Goal: Task Accomplishment & Management: Use online tool/utility

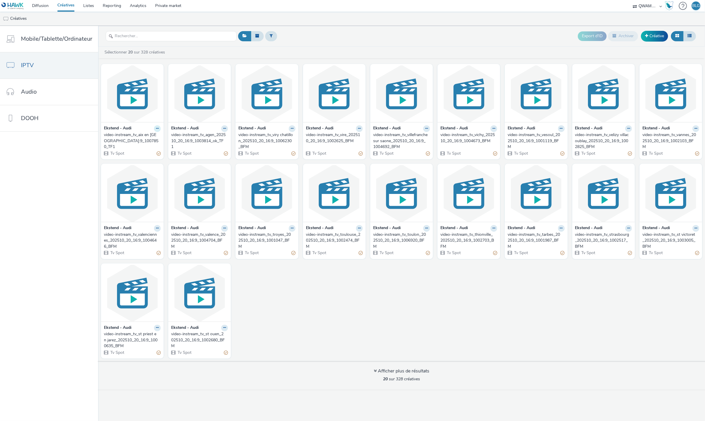
click at [154, 129] on button at bounding box center [157, 128] width 7 height 7
click at [147, 149] on link "Dupliquer" at bounding box center [139, 151] width 44 height 12
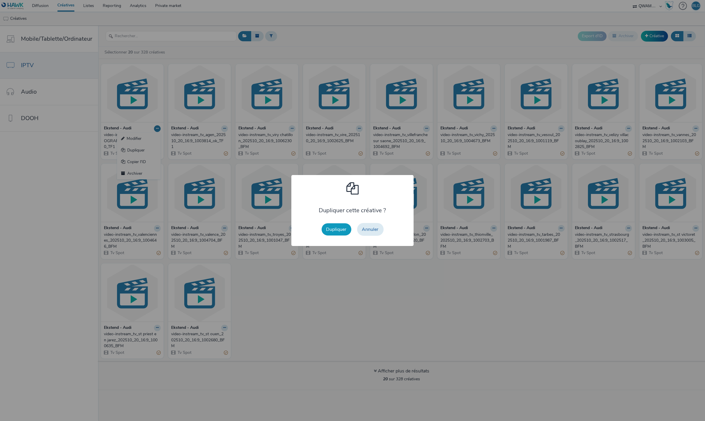
click at [343, 229] on button "Dupliquer" at bounding box center [337, 230] width 30 height 12
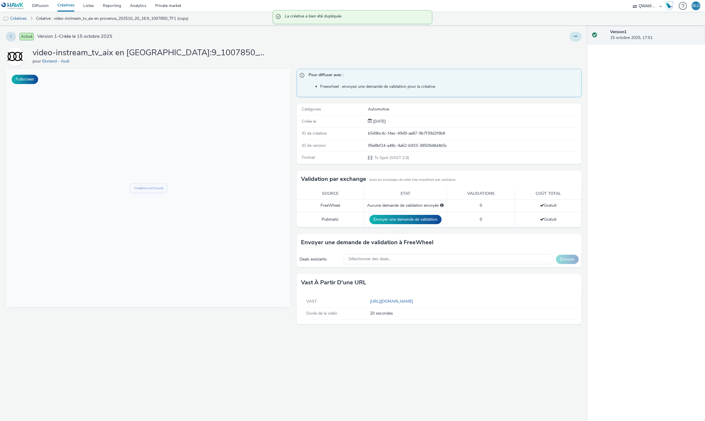
click at [576, 39] on button at bounding box center [576, 37] width 12 height 10
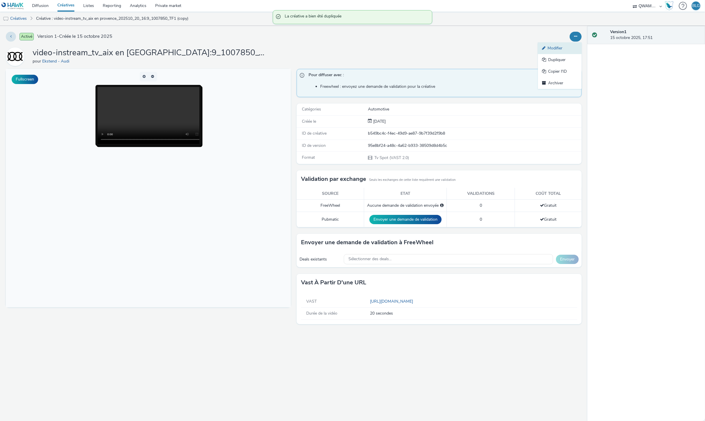
click at [568, 49] on link "Modifier" at bounding box center [560, 48] width 44 height 12
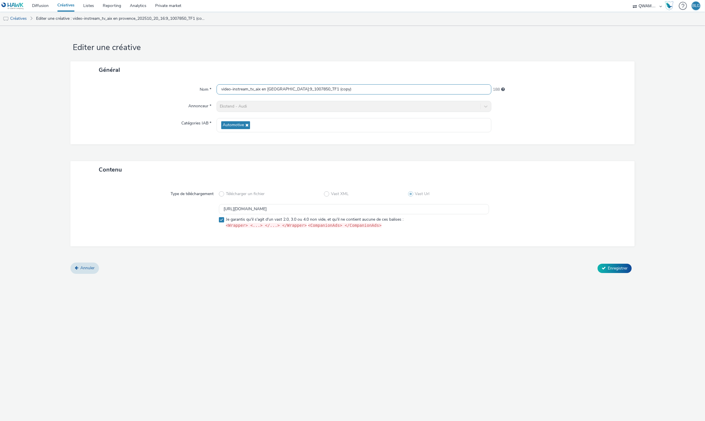
click at [249, 91] on input "video-instream_tv_aix en [GEOGRAPHIC_DATA]:9_1007850_TF1 (copy)" at bounding box center [354, 89] width 275 height 10
paste input "jaccio_202510_20_16:9_1004616_TF1"
type input "video-instream_tv_ajaccio_202510_20_16:9_1004616_TF1"
click at [311, 210] on input "[URL][DOMAIN_NAME]" at bounding box center [354, 209] width 270 height 10
paste input "8"
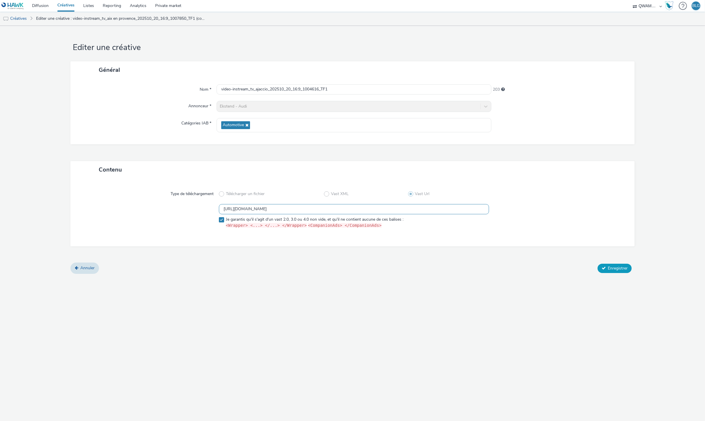
type input "[URL][DOMAIN_NAME]"
click at [621, 269] on span "Enregistrer" at bounding box center [618, 269] width 20 height 6
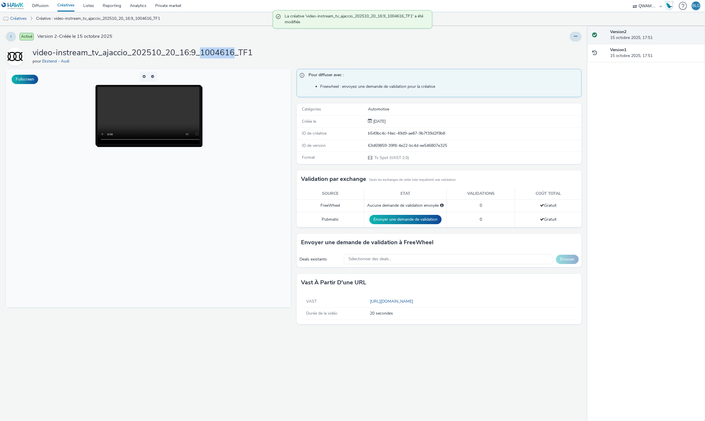
drag, startPoint x: 199, startPoint y: 51, endPoint x: 230, endPoint y: 57, distance: 32.4
click at [230, 57] on h1 "video-instream_tv_ajaccio_202510_20_16:9_1004616_TF1" at bounding box center [143, 52] width 220 height 11
copy h1 "1004616"
click at [373, 261] on span "Sélectionner des deals..." at bounding box center [369, 259] width 43 height 5
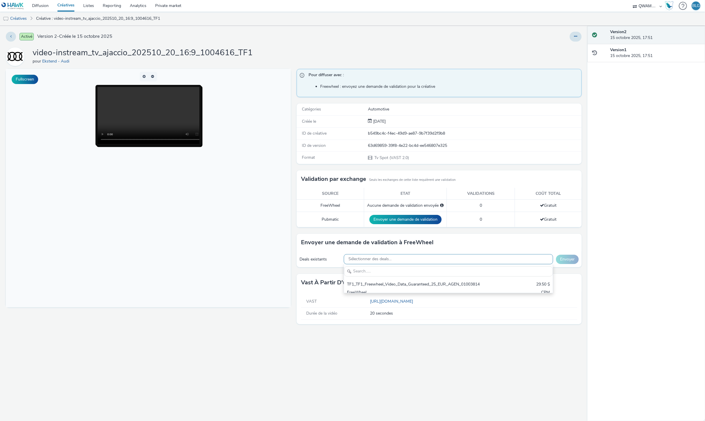
scroll to position [7, 0]
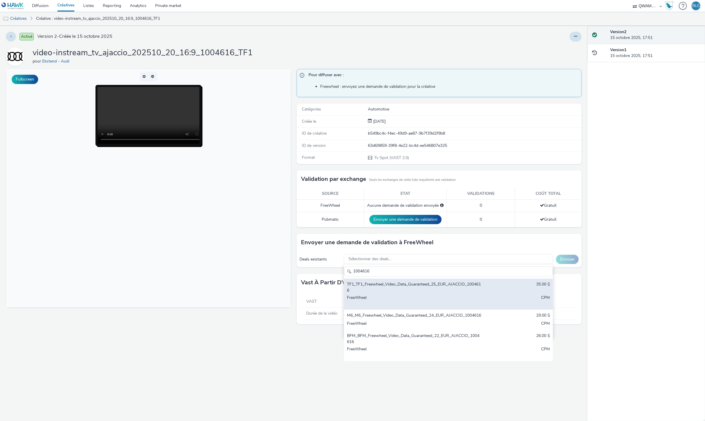
type input "1004616"
click at [448, 296] on div "FreeWheel" at bounding box center [414, 301] width 134 height 12
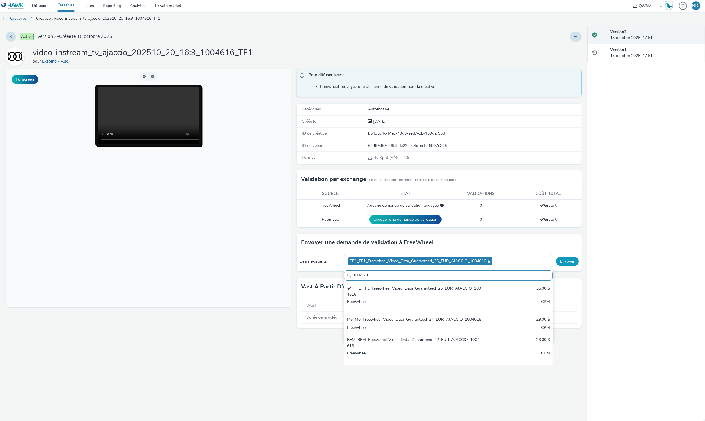
click at [565, 260] on button "Envoyer" at bounding box center [567, 261] width 23 height 9
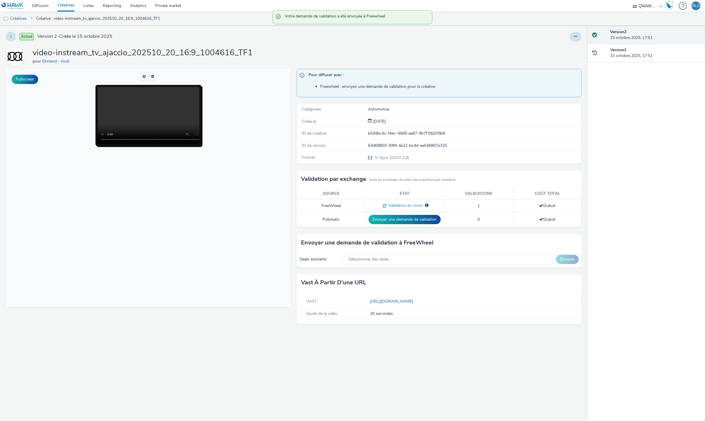
click at [70, 2] on link "Créatives" at bounding box center [66, 6] width 26 height 12
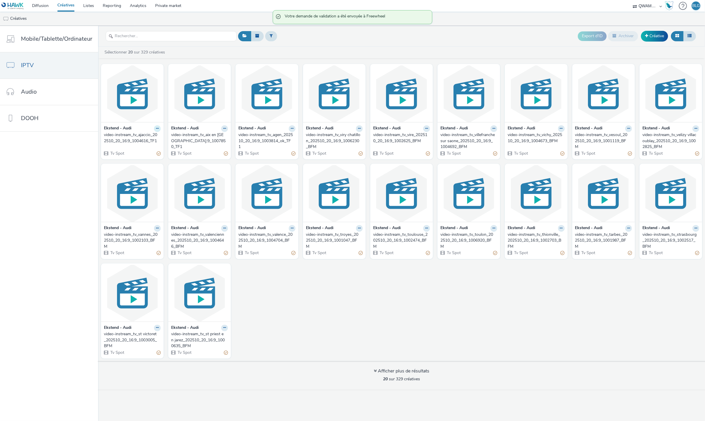
click at [157, 130] on icon at bounding box center [157, 128] width 3 height 3
click at [150, 147] on link "Dupliquer" at bounding box center [139, 151] width 44 height 12
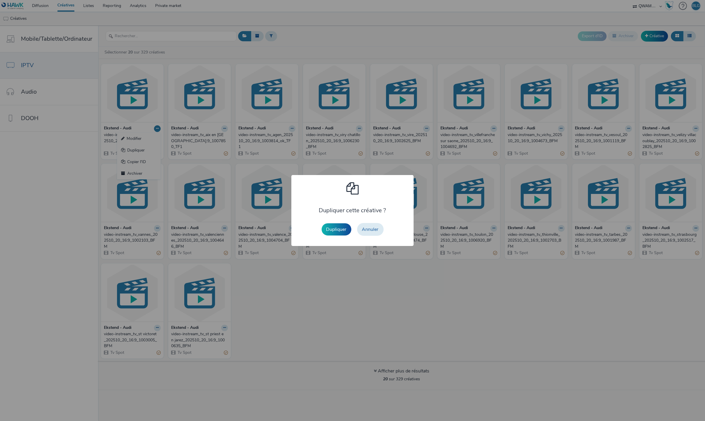
click at [345, 231] on button "Dupliquer" at bounding box center [337, 230] width 30 height 12
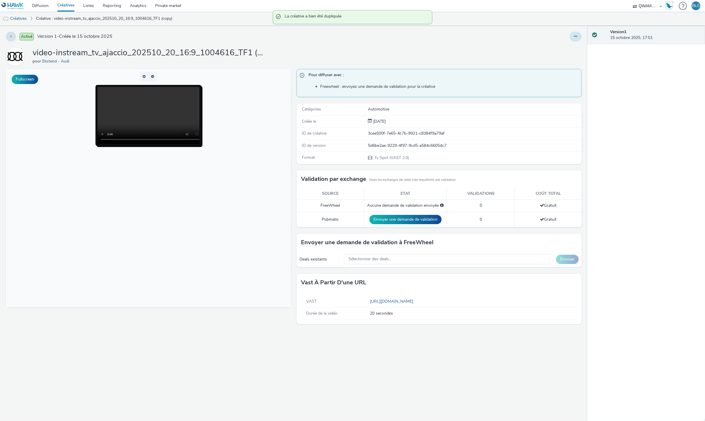
click at [579, 34] on button at bounding box center [576, 37] width 12 height 10
click at [568, 49] on link "Modifier" at bounding box center [560, 48] width 44 height 12
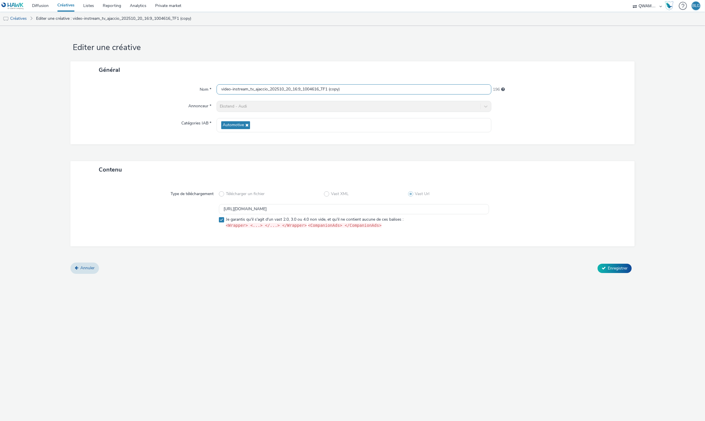
click at [329, 85] on input "video-instream_tv_ajaccio_202510_20_16:9_1004616_TF1 (copy)" at bounding box center [354, 89] width 275 height 10
paste input "lbi_202510_20_16:9_1001023_TF1"
type input "video-instream_tv_albi_202510_20_16:9_1001023_TF1"
click at [297, 219] on span "Je garantis qu'il s'agit d'un vast 2.0, 3.0 ou 4.0 non vide, et qu'il ne contie…" at bounding box center [315, 223] width 178 height 12
checkbox input "false"
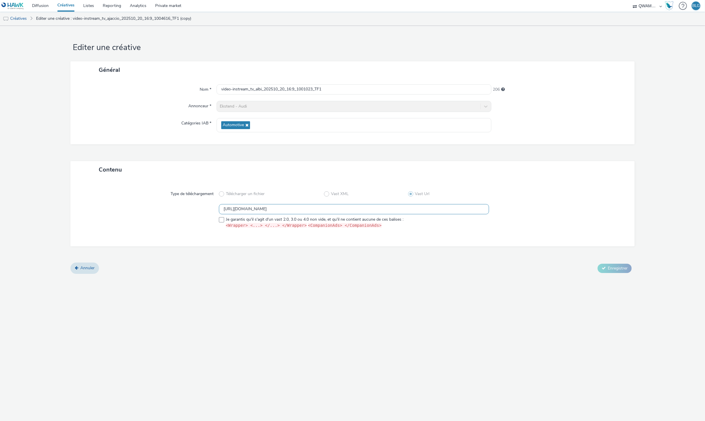
click at [303, 208] on input "[URL][DOMAIN_NAME]" at bounding box center [354, 209] width 270 height 10
paste input "9"
type input "[URL][DOMAIN_NAME]"
click at [222, 217] on span at bounding box center [221, 219] width 5 height 5
checkbox input "true"
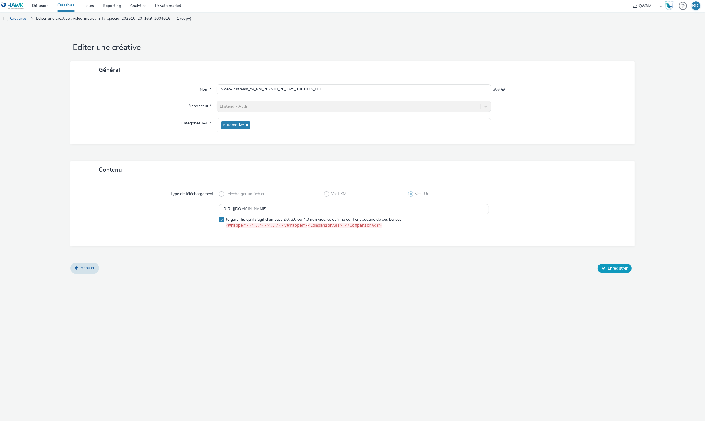
click at [609, 269] on span "Enregistrer" at bounding box center [618, 269] width 20 height 6
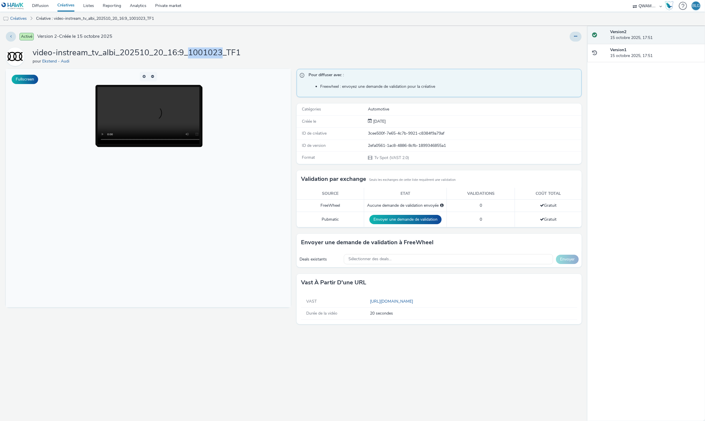
drag, startPoint x: 187, startPoint y: 52, endPoint x: 218, endPoint y: 52, distance: 31.1
click at [219, 52] on h1 "video-instream_tv_albi_202510_20_16:9_1001023_TF1" at bounding box center [137, 52] width 208 height 11
copy h1 "1001023"
click at [441, 260] on div "Sélectionner des deals..." at bounding box center [448, 259] width 209 height 10
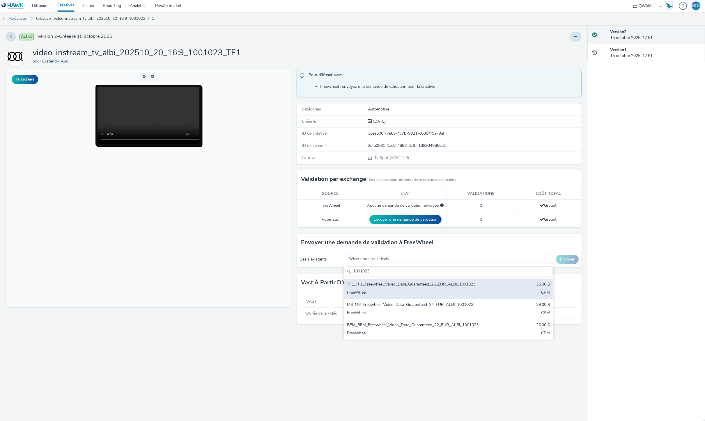
type input "1001023"
click at [382, 284] on div "TF1_TF1_Freewheel_Video_Data_Guaranteed_25_EUR_ALBI_1001023" at bounding box center [414, 285] width 134 height 7
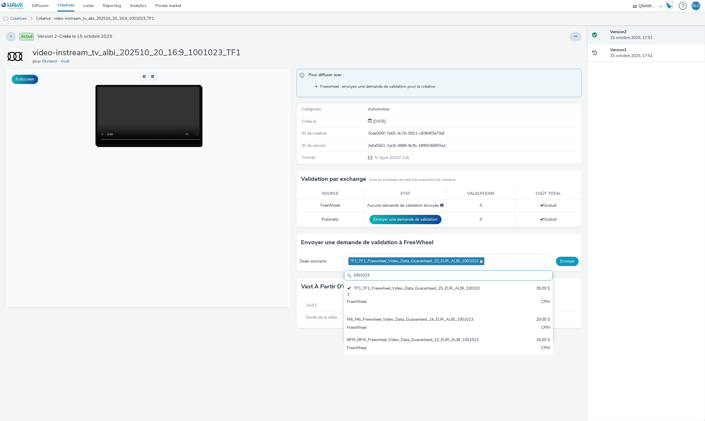
click at [567, 264] on button "Envoyer" at bounding box center [567, 261] width 23 height 9
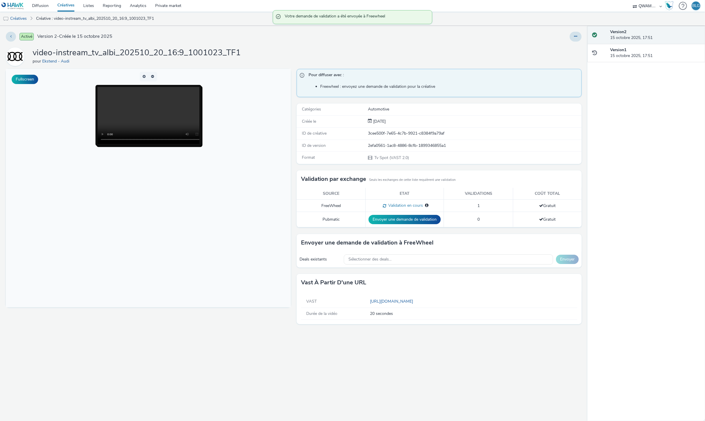
click at [65, 7] on link "Créatives" at bounding box center [66, 6] width 26 height 12
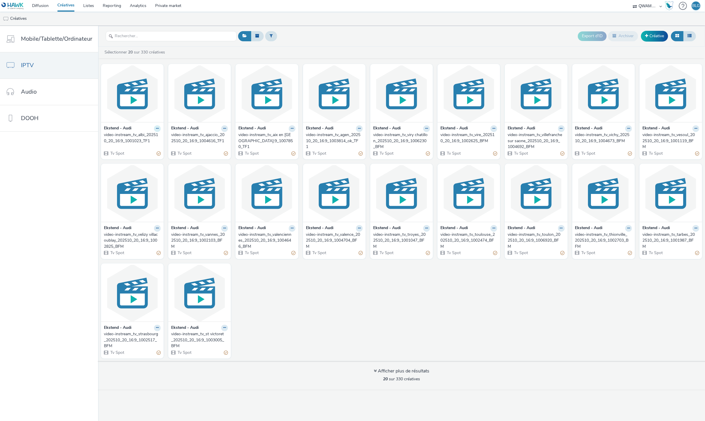
click at [156, 127] on icon at bounding box center [157, 128] width 3 height 3
click at [141, 149] on link "Dupliquer" at bounding box center [139, 151] width 44 height 12
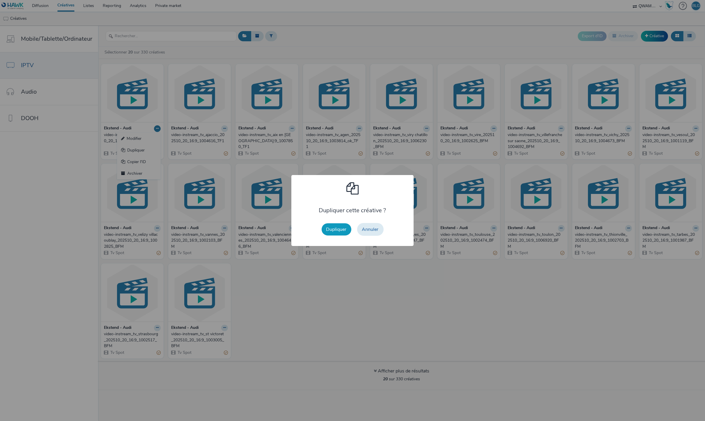
click at [340, 230] on button "Dupliquer" at bounding box center [337, 230] width 30 height 12
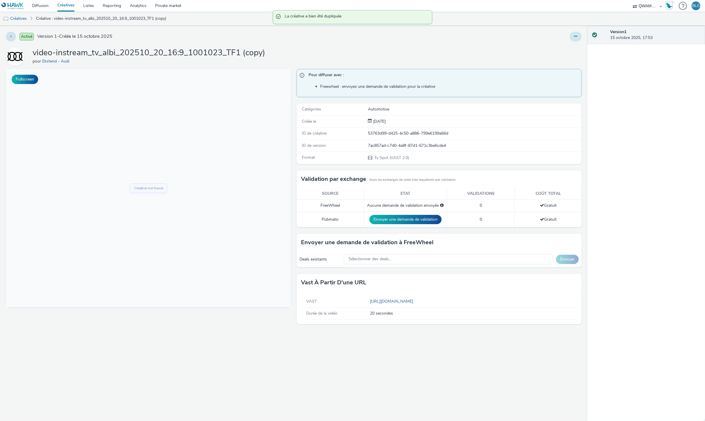
click at [575, 39] on button at bounding box center [576, 37] width 12 height 10
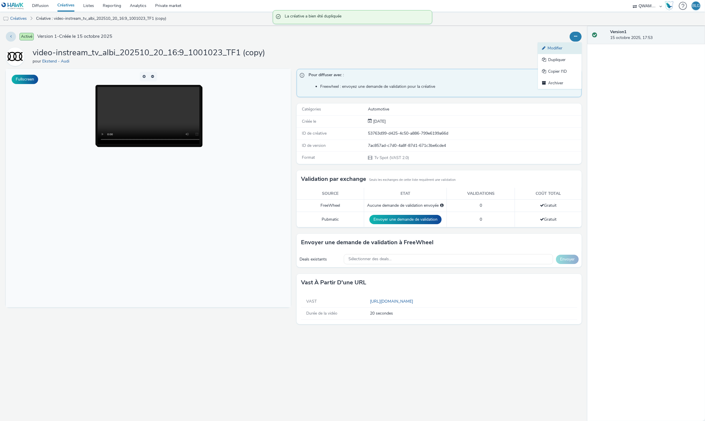
click at [570, 46] on link "Modifier" at bounding box center [560, 48] width 44 height 12
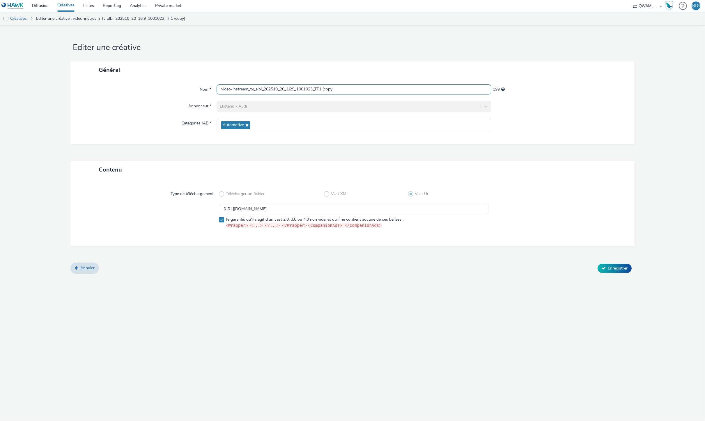
click at [274, 86] on input "video-instream_tv_albi_202510_20_16:9_1001023_TF1 (copy)" at bounding box center [354, 89] width 275 height 10
paste input "encon_202510_20_16:9_1000234_TF1"
type input "video-instream_tv_alencon_202510_20_16:9_1000234_TF1"
click at [311, 207] on input "[URL][DOMAIN_NAME]" at bounding box center [354, 209] width 270 height 10
paste input "10"
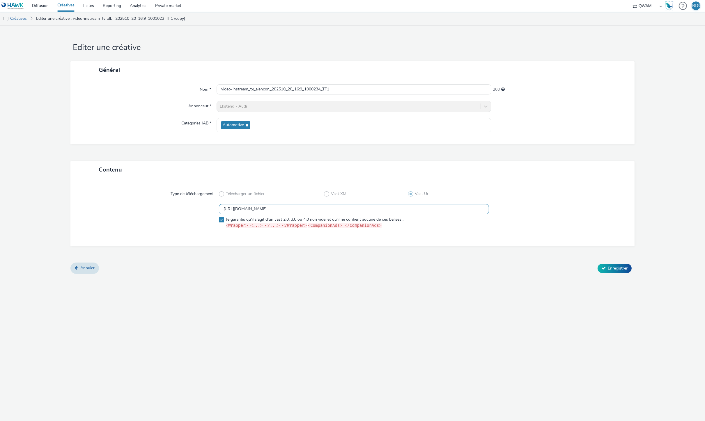
type input "[URL][DOMAIN_NAME]"
click at [635, 270] on form "Editer une créative Général Nom * video-instream_tv_alencon_202510_20_16:9_1000…" at bounding box center [352, 152] width 705 height 253
click at [618, 269] on span "Enregistrer" at bounding box center [618, 269] width 20 height 6
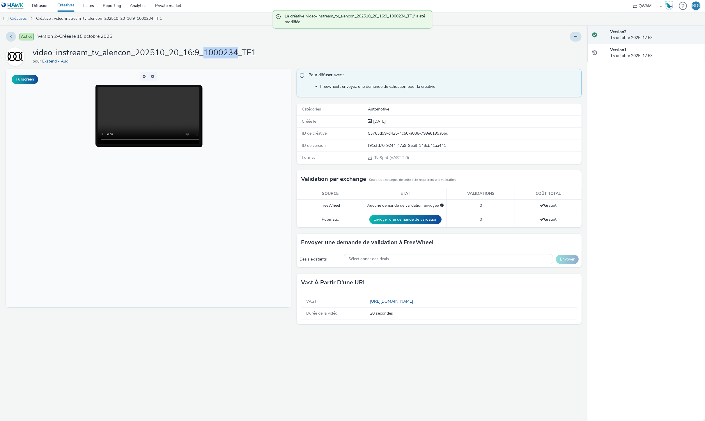
drag, startPoint x: 204, startPoint y: 53, endPoint x: 237, endPoint y: 55, distance: 33.0
click at [237, 55] on h1 "video-instream_tv_alencon_202510_20_16:9_1000234_TF1" at bounding box center [145, 52] width 224 height 11
copy h1 "1000234"
click at [406, 260] on div "Sélectionner des deals..." at bounding box center [448, 259] width 209 height 10
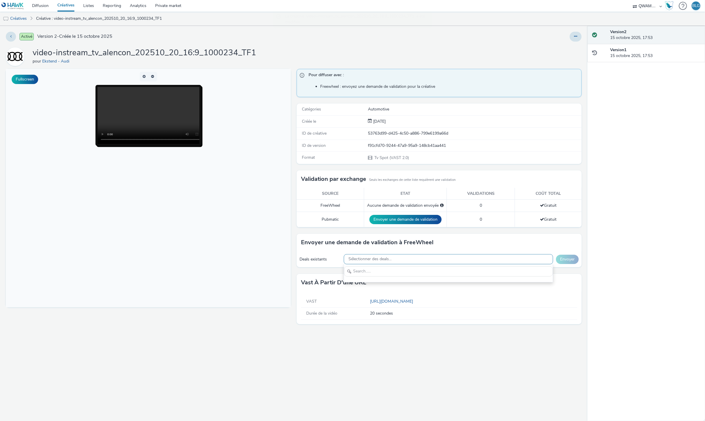
scroll to position [7, 0]
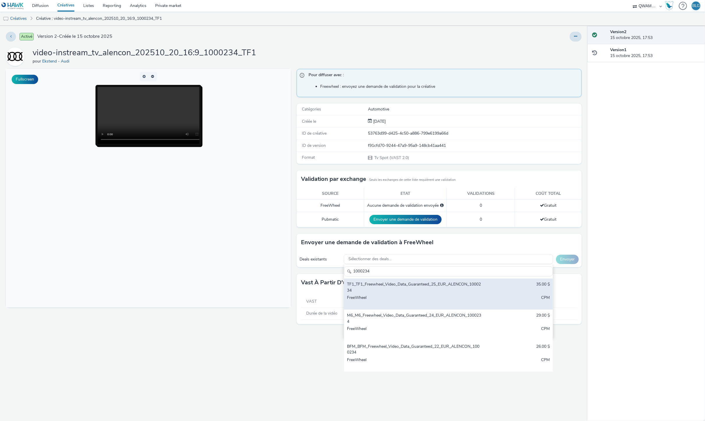
type input "1000234"
click at [403, 286] on div "TF1_TF1_Freewheel_Video_Data_Guaranteed_25_EUR_ALENCON_1000234" at bounding box center [414, 288] width 134 height 12
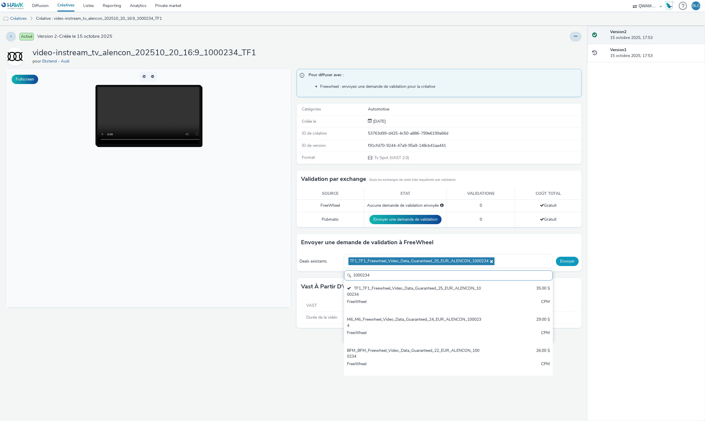
click at [568, 260] on button "Envoyer" at bounding box center [567, 261] width 23 height 9
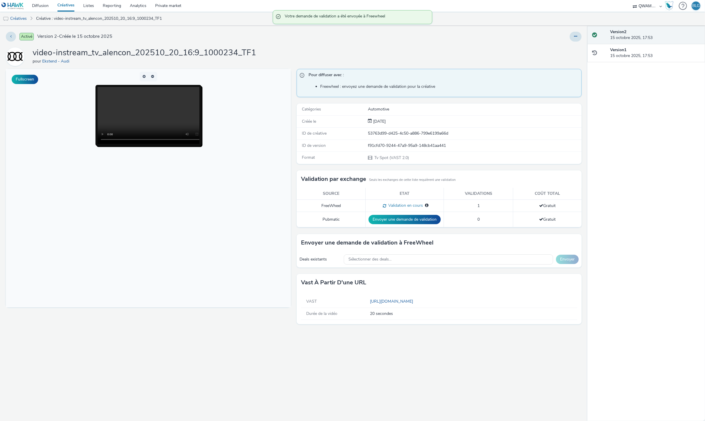
click at [61, 5] on link "Créatives" at bounding box center [66, 6] width 26 height 12
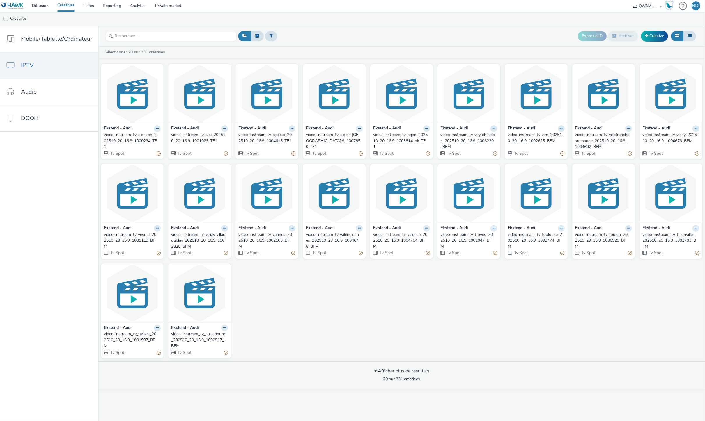
click at [190, 137] on div "video-instream_tv_albi_202510_20_16:9_1001023_TF1" at bounding box center [198, 138] width 54 height 12
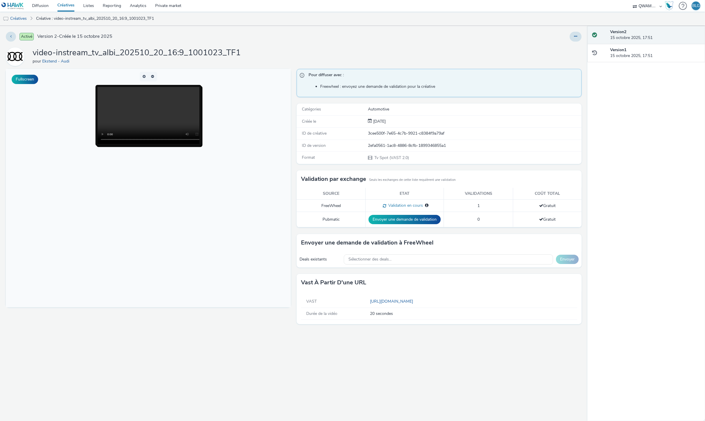
click at [62, 4] on link "Créatives" at bounding box center [66, 6] width 26 height 12
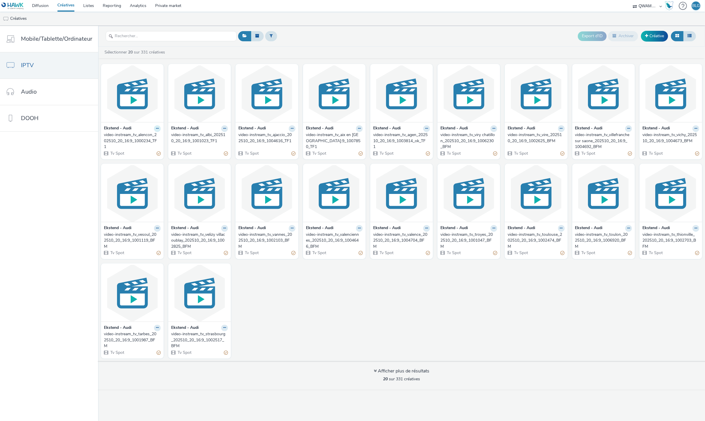
click at [156, 130] on icon at bounding box center [157, 128] width 3 height 3
click at [137, 151] on link "Dupliquer" at bounding box center [139, 151] width 44 height 12
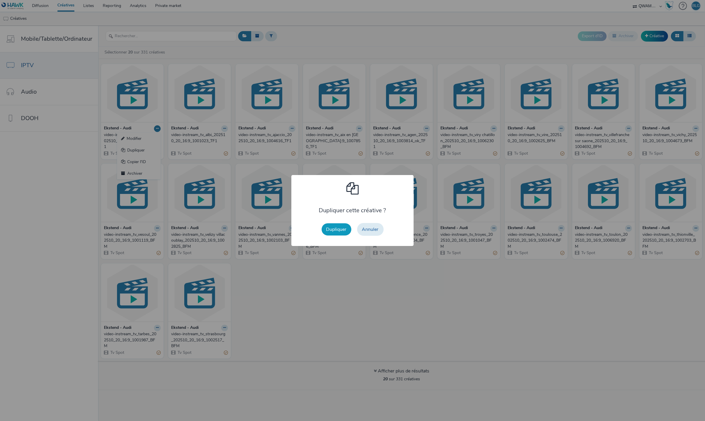
click at [336, 226] on button "Dupliquer" at bounding box center [337, 230] width 30 height 12
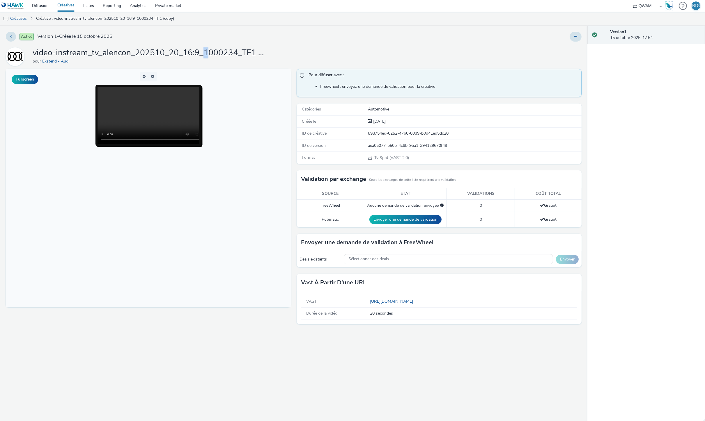
click at [204, 54] on h1 "video-instream_tv_alencon_202510_20_16:9_1000234_TF1 (copy)" at bounding box center [149, 52] width 233 height 11
click at [201, 52] on h1 "video-instream_tv_alencon_202510_20_16:9_1000234_TF1 (copy)" at bounding box center [149, 52] width 233 height 11
drag, startPoint x: 201, startPoint y: 52, endPoint x: 232, endPoint y: 53, distance: 30.3
click at [232, 53] on h1 "video-instream_tv_alencon_202510_20_16:9_1000234_TF1 (copy)" at bounding box center [149, 52] width 233 height 11
click at [209, 54] on h1 "video-instream_tv_alencon_202510_20_16:9_1000234_TF1 (copy)" at bounding box center [149, 52] width 233 height 11
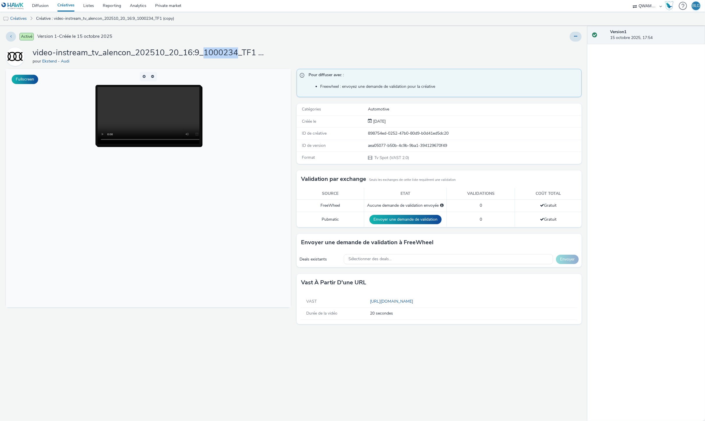
drag, startPoint x: 201, startPoint y: 50, endPoint x: 234, endPoint y: 56, distance: 33.4
click at [234, 56] on h1 "video-instream_tv_alencon_202510_20_16:9_1000234_TF1 (copy)" at bounding box center [149, 52] width 233 height 11
copy h1 "1000234"
click at [397, 258] on div "Sélectionner des deals..." at bounding box center [448, 259] width 209 height 10
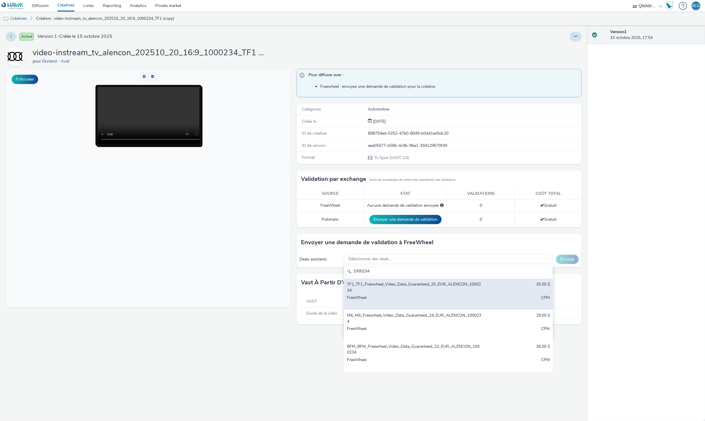
type input "1000234"
click at [389, 286] on div "TF1_TF1_Freewheel_Video_Data_Guaranteed_25_EUR_ALENCON_1000234" at bounding box center [414, 288] width 134 height 12
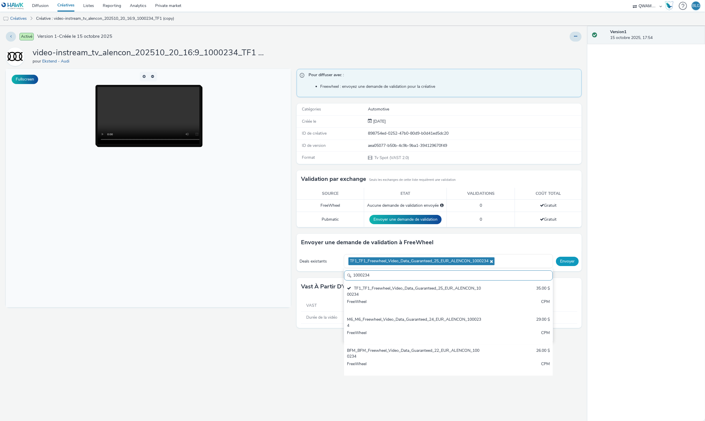
click at [570, 261] on button "Envoyer" at bounding box center [567, 261] width 23 height 9
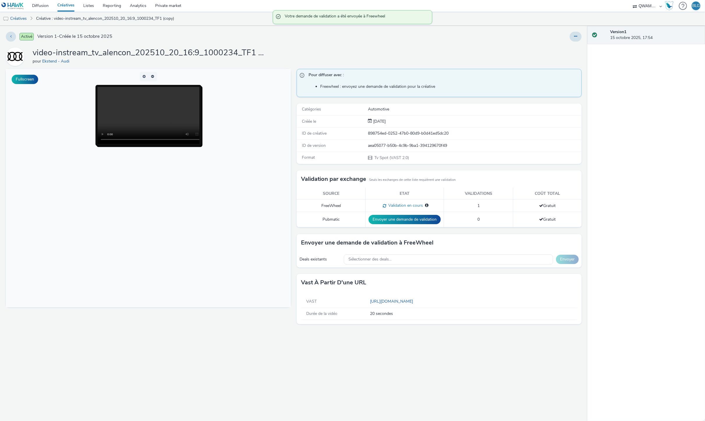
click at [66, 3] on link "Créatives" at bounding box center [66, 6] width 26 height 12
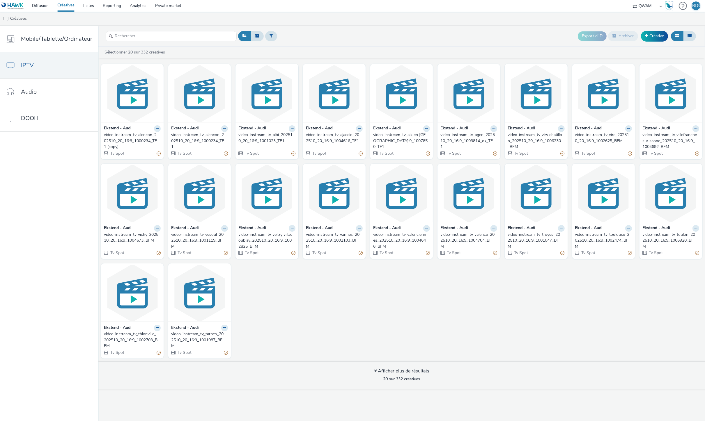
click at [194, 139] on div "video-instream_tv_alencon_202510_20_16:9_1000234_TF1" at bounding box center [198, 141] width 54 height 18
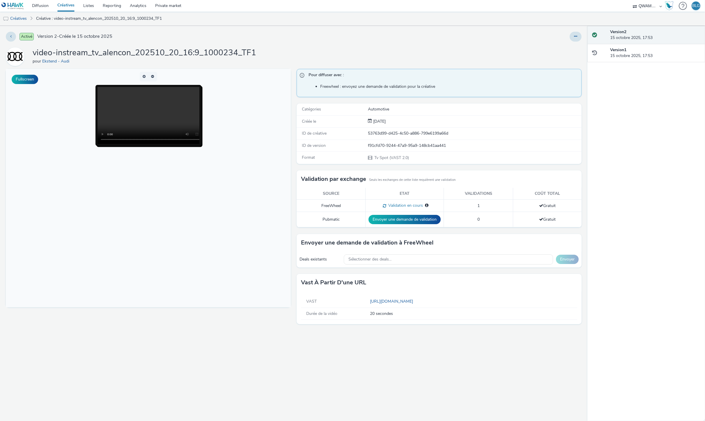
click at [66, 6] on link "Créatives" at bounding box center [66, 6] width 26 height 12
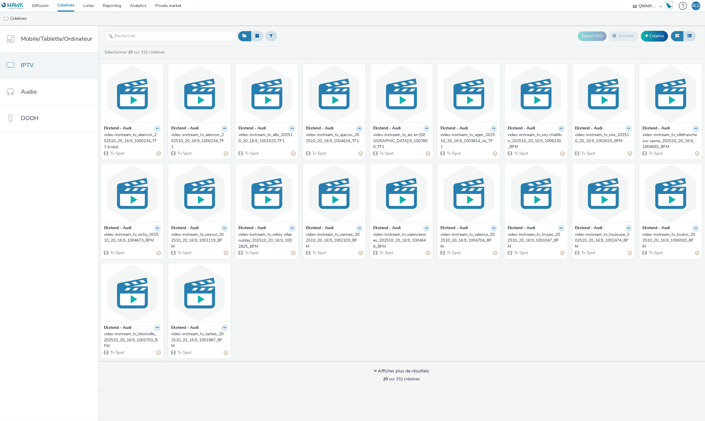
click at [157, 130] on icon at bounding box center [157, 128] width 3 height 3
click at [155, 141] on link "Modifier" at bounding box center [139, 139] width 44 height 12
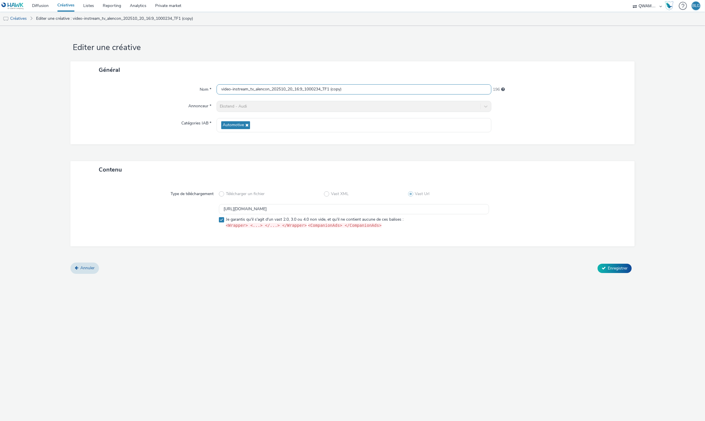
click at [258, 89] on input "video-instream_tv_alencon_202510_20_16:9_1000234_TF1 (copy)" at bounding box center [354, 89] width 275 height 10
paste input "ngers_202510_20_16:9_1004900_TF1"
type input "video-instream_tv_angers_202510_20_16:9_1004900_TF1"
click at [295, 205] on input "[URL][DOMAIN_NAME]" at bounding box center [354, 209] width 270 height 10
paste input "1"
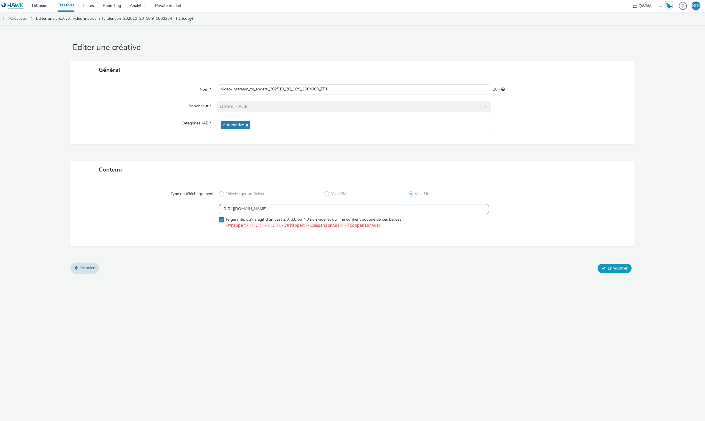
type input "[URL][DOMAIN_NAME]"
click at [604, 271] on button "Enregistrer" at bounding box center [614, 268] width 34 height 9
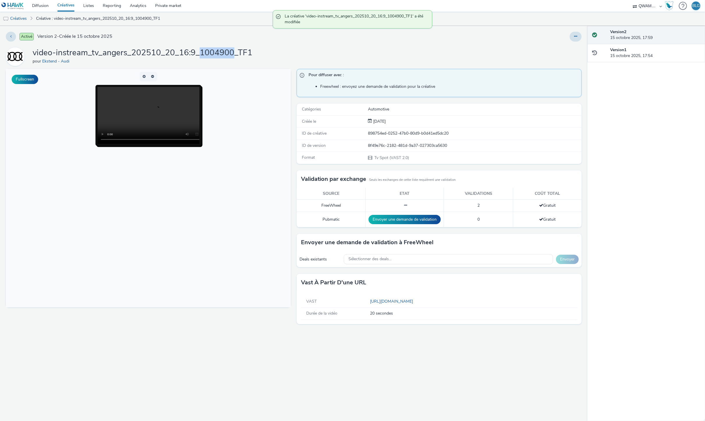
drag, startPoint x: 201, startPoint y: 52, endPoint x: 230, endPoint y: 53, distance: 29.7
click at [230, 53] on h1 "video-instream_tv_angers_202510_20_16:9_1004900_TF1" at bounding box center [143, 52] width 220 height 11
copy h1 "1004900"
click at [379, 262] on div "Sélectionner des deals..." at bounding box center [448, 259] width 209 height 10
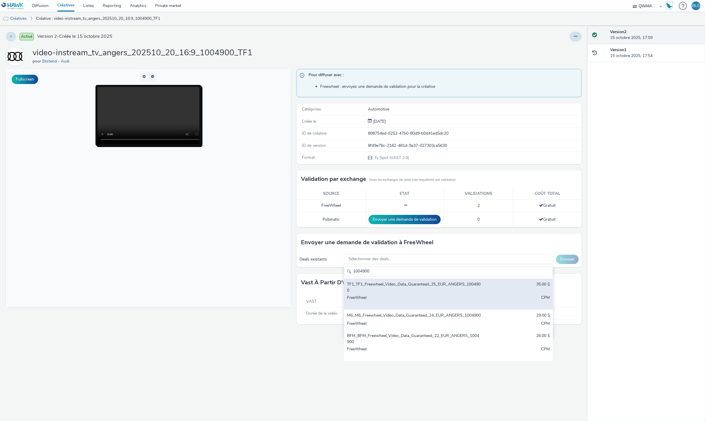
type input "1004900"
click at [383, 285] on div "TF1_TF1_Freewheel_Video_Data_Guaranteed_25_EUR_ANGERS_1004900" at bounding box center [414, 288] width 134 height 12
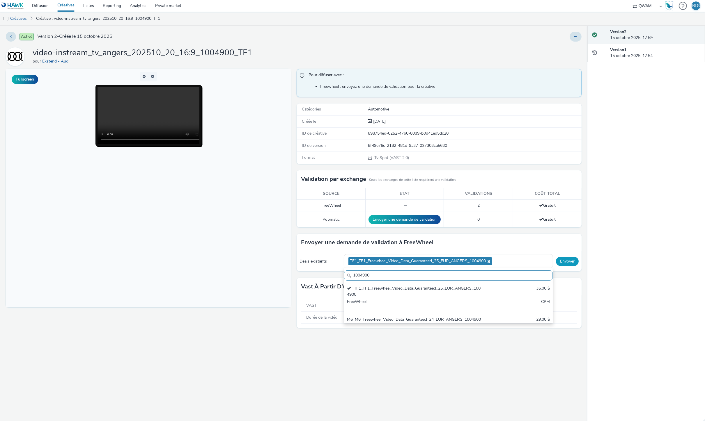
click at [572, 262] on button "Envoyer" at bounding box center [567, 261] width 23 height 9
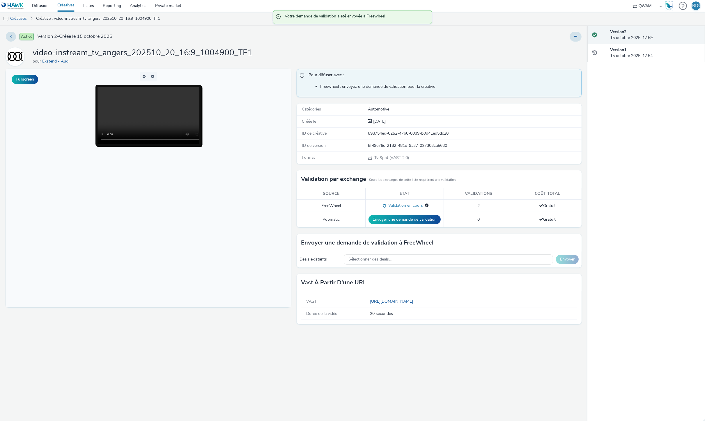
click at [64, 5] on link "Créatives" at bounding box center [66, 6] width 26 height 12
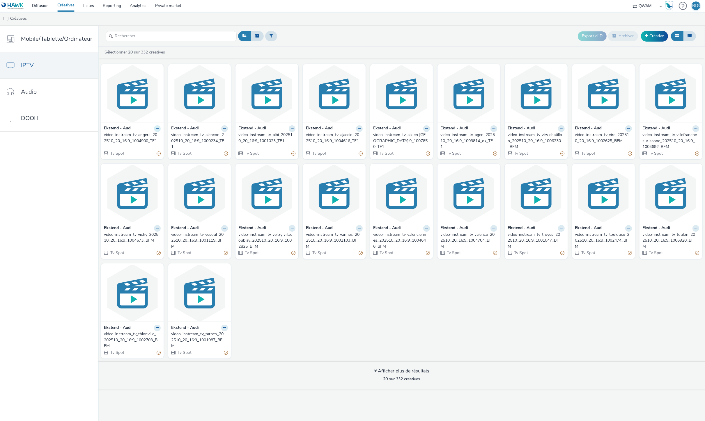
click at [154, 129] on button at bounding box center [157, 128] width 7 height 7
click at [148, 150] on link "Dupliquer" at bounding box center [139, 151] width 44 height 12
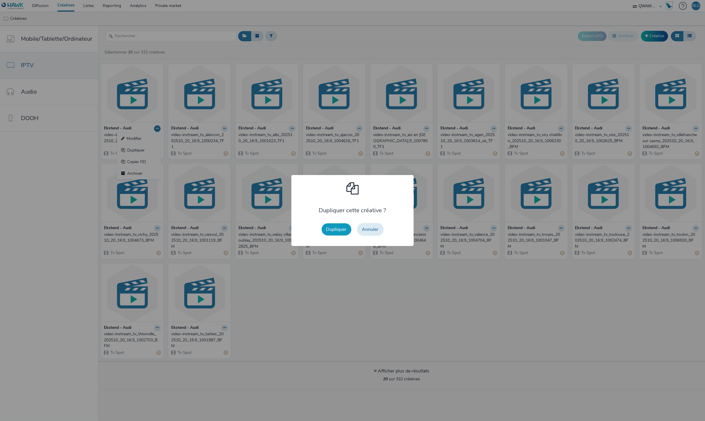
click at [323, 229] on button "Dupliquer" at bounding box center [337, 230] width 30 height 12
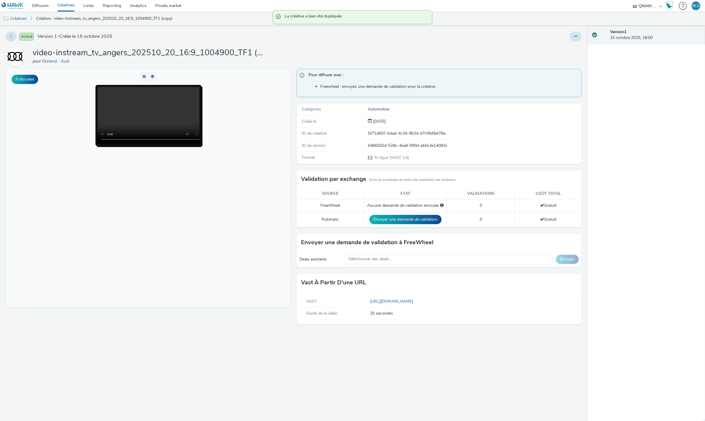
click at [576, 38] on icon at bounding box center [575, 36] width 3 height 4
click at [567, 49] on link "Modifier" at bounding box center [560, 48] width 44 height 12
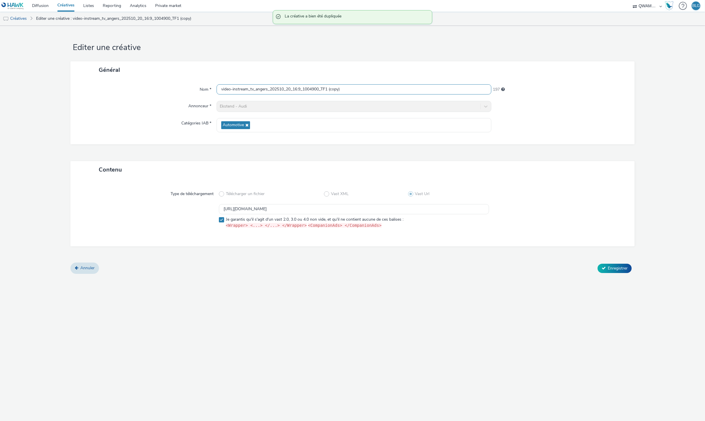
click at [315, 91] on input "video-instream_tv_angers_202510_20_16:9_1004900_TF1 (copy)" at bounding box center [354, 89] width 275 height 10
paste input "ouleme_202510_20_16:9_1000533_TF1"
type input "video-instream_tv_angouleme_202510_20_16:9_1000533_TF1"
click at [286, 211] on input "[URL][DOMAIN_NAME]" at bounding box center [354, 209] width 270 height 10
paste input "2"
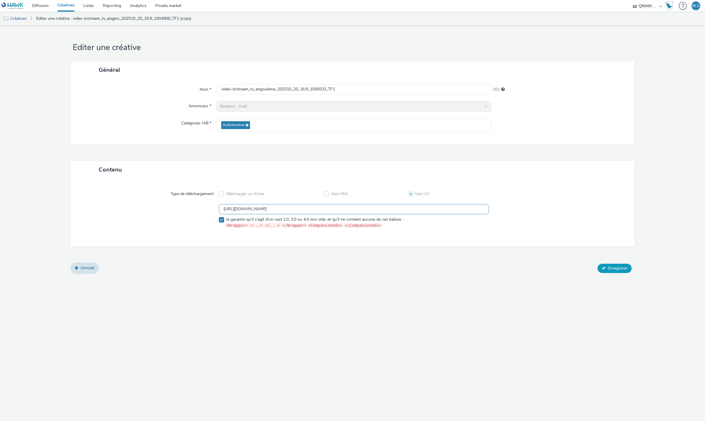
type input "[URL][DOMAIN_NAME]"
click at [620, 270] on span "Enregistrer" at bounding box center [618, 269] width 20 height 6
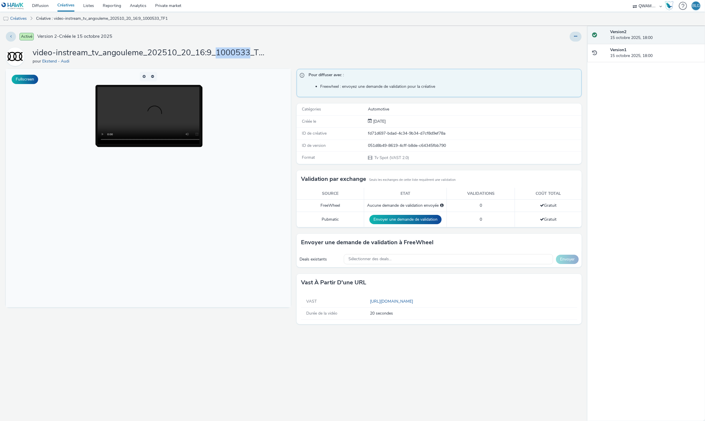
drag, startPoint x: 215, startPoint y: 53, endPoint x: 247, endPoint y: 57, distance: 32.3
click at [247, 57] on h1 "video-instream_tv_angouleme_202510_20_16:9_1000533_TF1" at bounding box center [149, 52] width 233 height 11
copy h1 "1000533"
click at [361, 260] on span "Sélectionner des deals..." at bounding box center [369, 259] width 43 height 5
paste input "1000533"
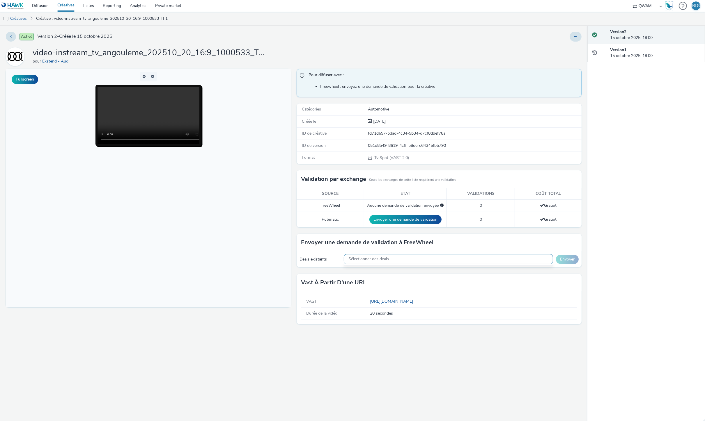
scroll to position [2, 0]
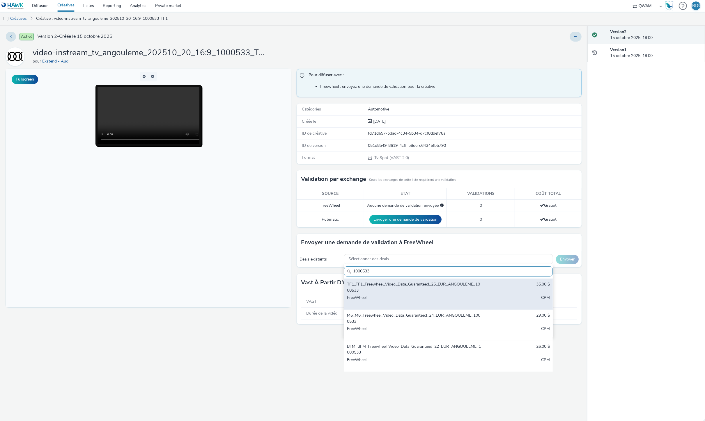
type input "1000533"
click at [384, 288] on div "TF1_TF1_Freewheel_Video_Data_Guaranteed_25_EUR_ANGOULEME_1000533" at bounding box center [414, 288] width 134 height 12
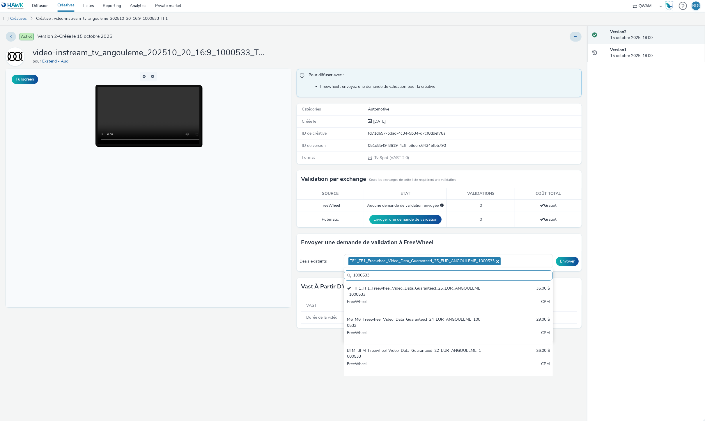
click at [571, 268] on div "Deals existants TF1_TF1_Freewheel_Video_Data_Guaranteed_25_EUR_ANGOULEME_100053…" at bounding box center [439, 261] width 285 height 20
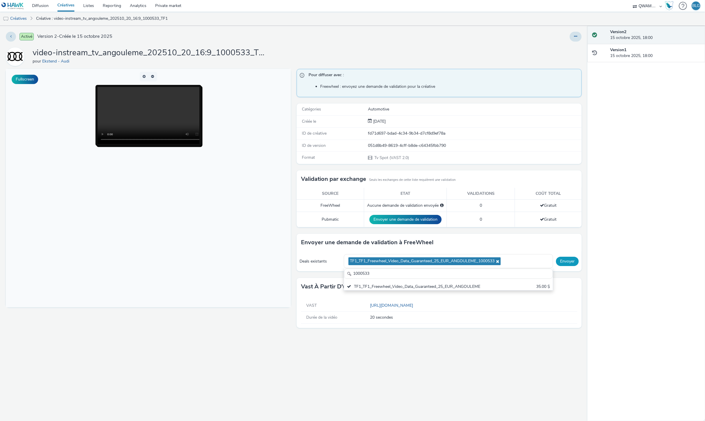
click at [571, 265] on button "Envoyer" at bounding box center [567, 261] width 23 height 9
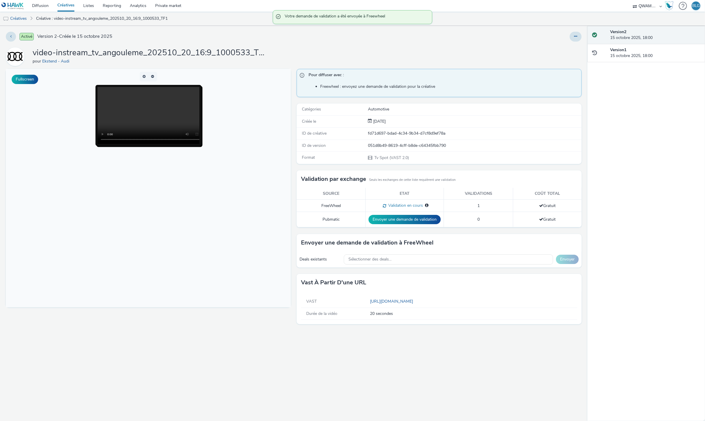
click at [69, 3] on link "Créatives" at bounding box center [66, 6] width 26 height 12
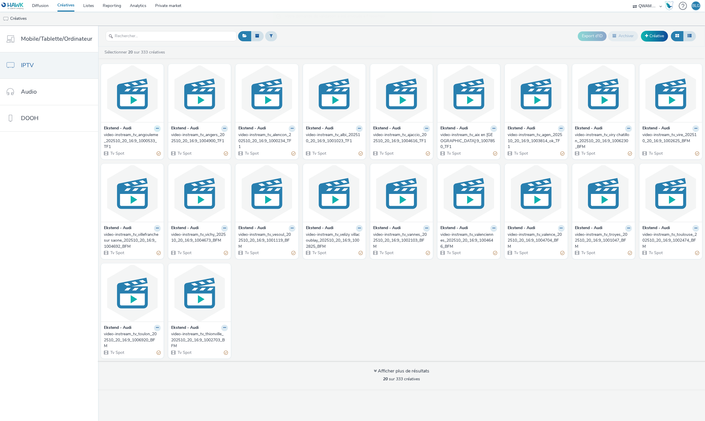
click at [156, 128] on icon at bounding box center [157, 128] width 3 height 3
click at [153, 149] on link "Dupliquer" at bounding box center [139, 151] width 44 height 12
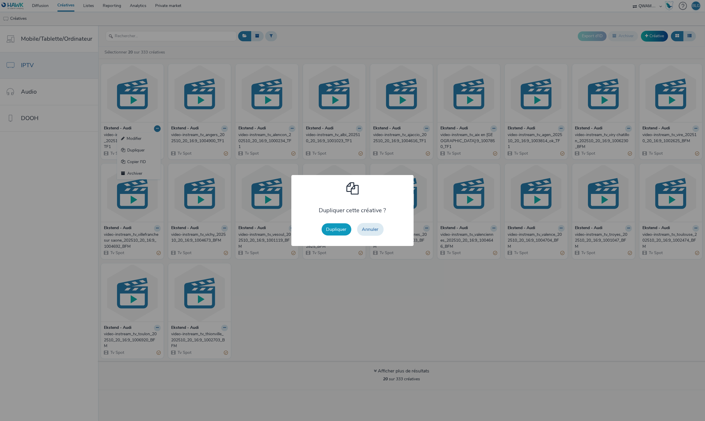
click at [331, 232] on button "Dupliquer" at bounding box center [337, 230] width 30 height 12
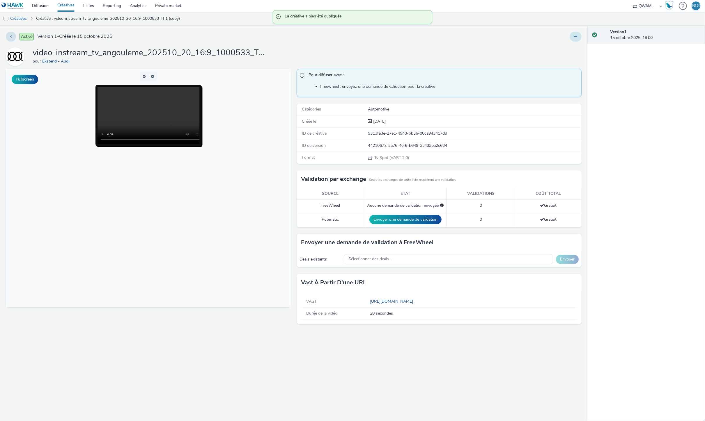
click at [573, 40] on button at bounding box center [576, 37] width 12 height 10
click at [567, 50] on link "Modifier" at bounding box center [560, 48] width 44 height 12
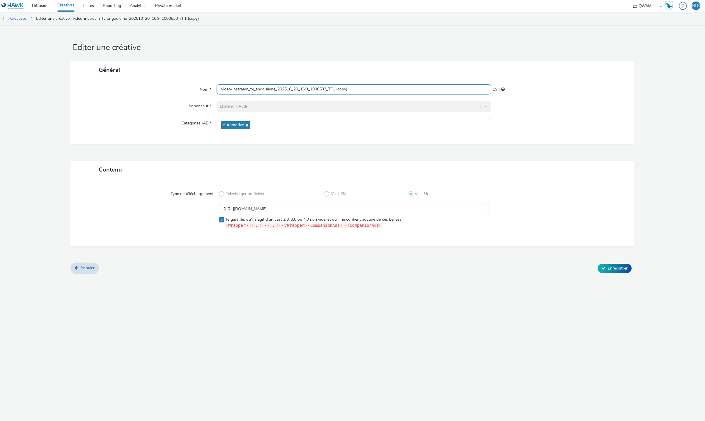
click at [319, 89] on input "video-instream_tv_angouleme_202510_20_16:9_1000533_TF1 (copy)" at bounding box center [354, 89] width 275 height 10
paste input "necy_202510_20_16:9_1001532_TF1"
type input "video-instream_tv_annecy_202510_20_16:9_1001532_TF1"
click at [291, 208] on input "[URL][DOMAIN_NAME]" at bounding box center [354, 209] width 270 height 10
paste input "3"
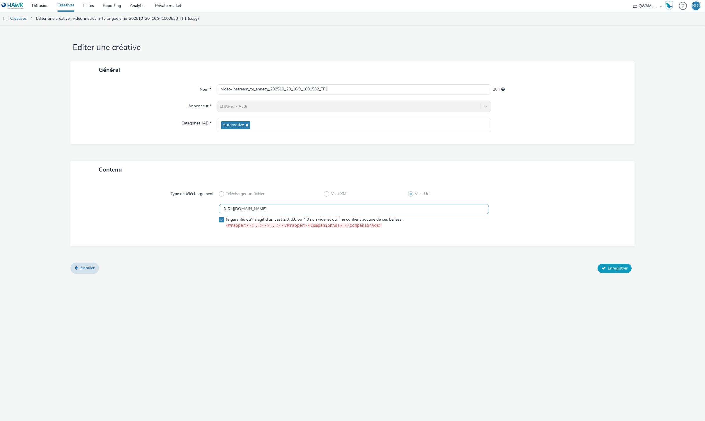
type input "[URL][DOMAIN_NAME]"
click at [613, 268] on span "Enregistrer" at bounding box center [618, 269] width 20 height 6
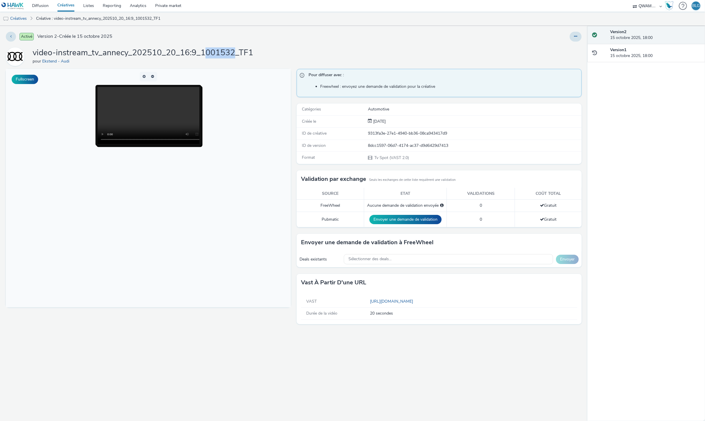
drag, startPoint x: 202, startPoint y: 52, endPoint x: 232, endPoint y: 54, distance: 30.0
click at [232, 54] on h1 "video-instream_tv_annecy_202510_20_16:9_1001532_TF1" at bounding box center [143, 52] width 221 height 11
drag, startPoint x: 214, startPoint y: 54, endPoint x: 234, endPoint y: 54, distance: 20.1
click at [234, 54] on h1 "video-instream_tv_annecy_202510_20_16:9_1001532_TF1" at bounding box center [143, 52] width 221 height 11
copy h1 "1001532"
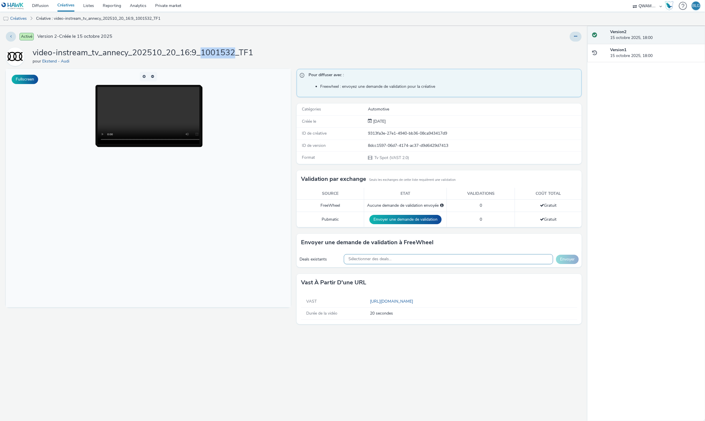
click at [391, 256] on div "Sélectionner des deals..." at bounding box center [448, 259] width 209 height 10
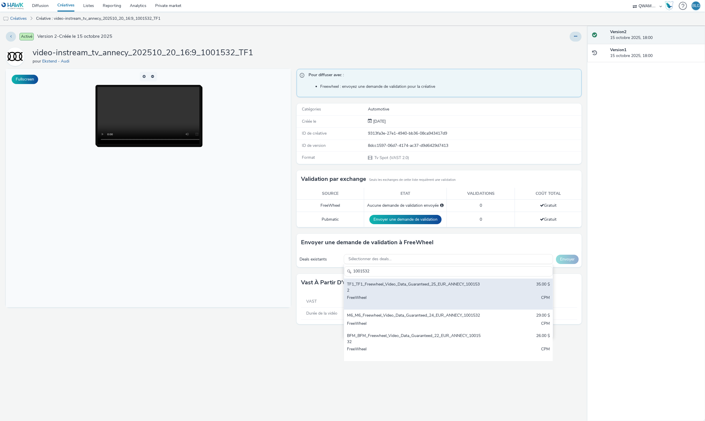
type input "1001532"
click at [388, 290] on div "TF1_TF1_Freewheel_Video_Data_Guaranteed_25_EUR_ANNECY_1001532" at bounding box center [414, 288] width 134 height 12
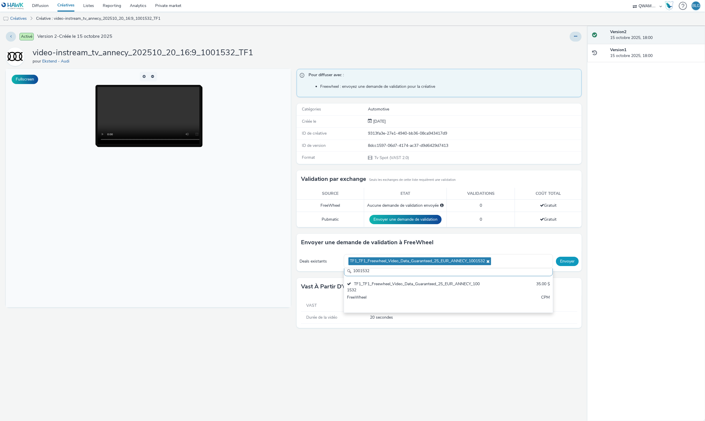
click at [572, 260] on button "Envoyer" at bounding box center [567, 261] width 23 height 9
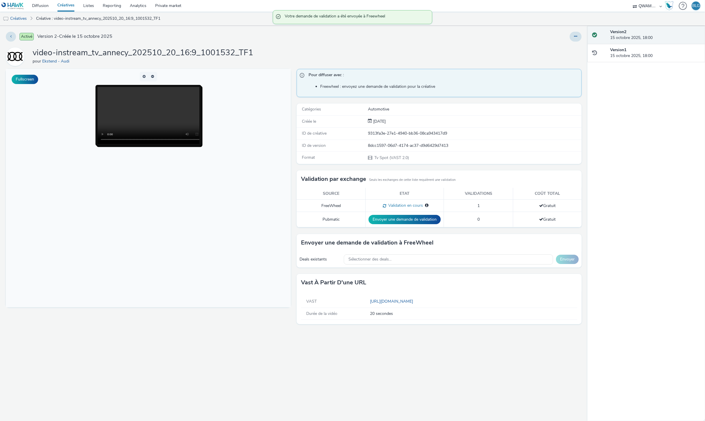
click at [69, 3] on link "Créatives" at bounding box center [66, 6] width 26 height 12
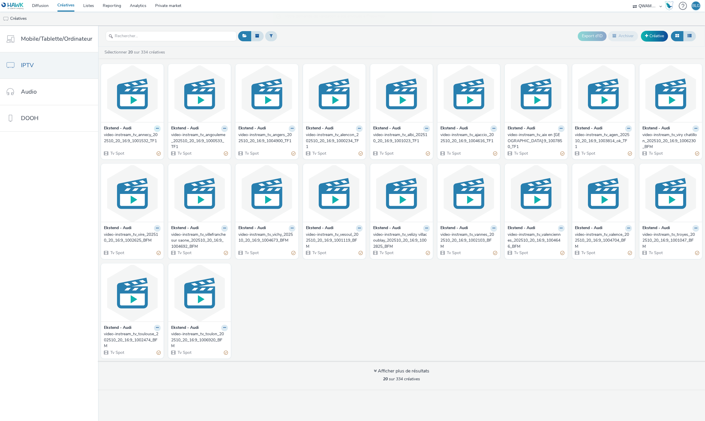
click at [156, 129] on icon at bounding box center [157, 128] width 3 height 3
click at [147, 150] on link "Dupliquer" at bounding box center [139, 151] width 44 height 12
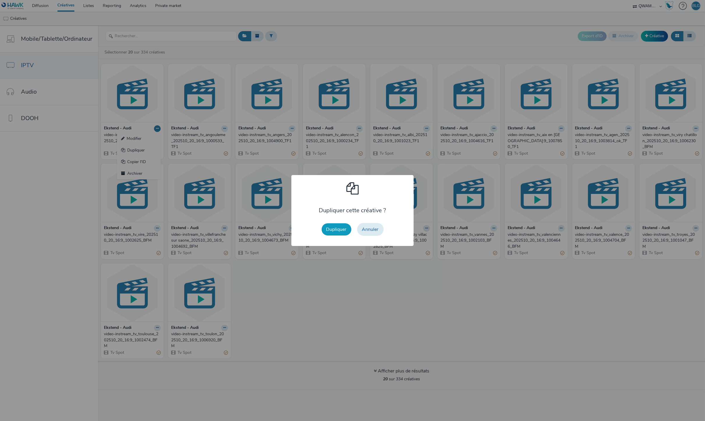
click at [334, 227] on button "Dupliquer" at bounding box center [337, 230] width 30 height 12
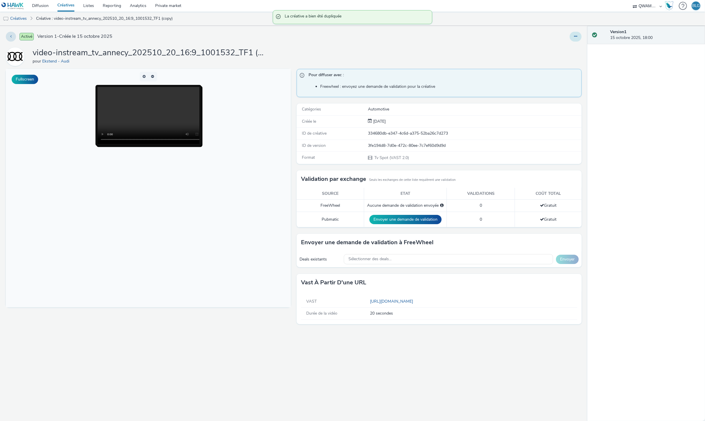
click at [573, 39] on button at bounding box center [576, 37] width 12 height 10
click at [568, 49] on link "Modifier" at bounding box center [560, 48] width 44 height 12
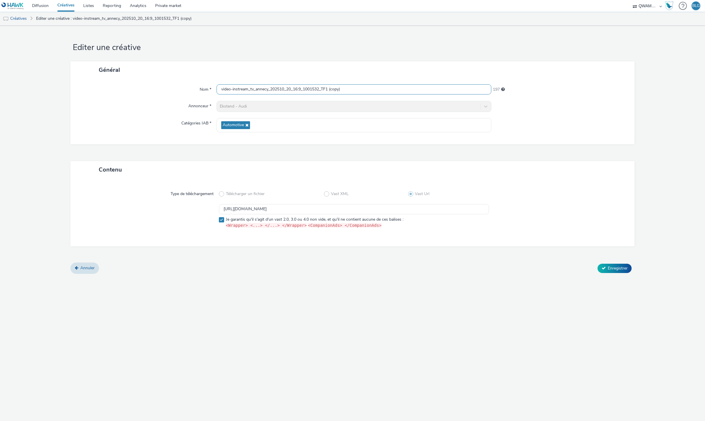
click at [276, 93] on input "video-instream_tv_annecy_202510_20_16:9_1001532_TF1 (copy)" at bounding box center [354, 89] width 275 height 10
paste input "masse_202510_20_16:9_1000973_TF1"
type input "video-instream_tv_annemasse_202510_20_16:9_1000973_TF1"
click at [290, 209] on input "[URL][DOMAIN_NAME]" at bounding box center [354, 209] width 270 height 10
paste input "4"
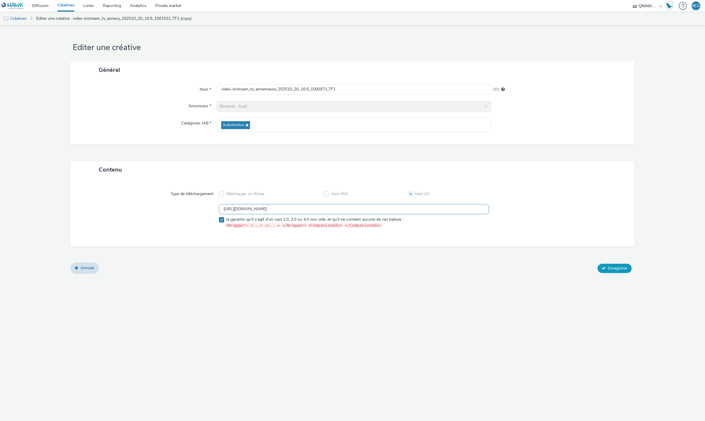
type input "[URL][DOMAIN_NAME]"
click at [606, 271] on button "Enregistrer" at bounding box center [614, 268] width 34 height 9
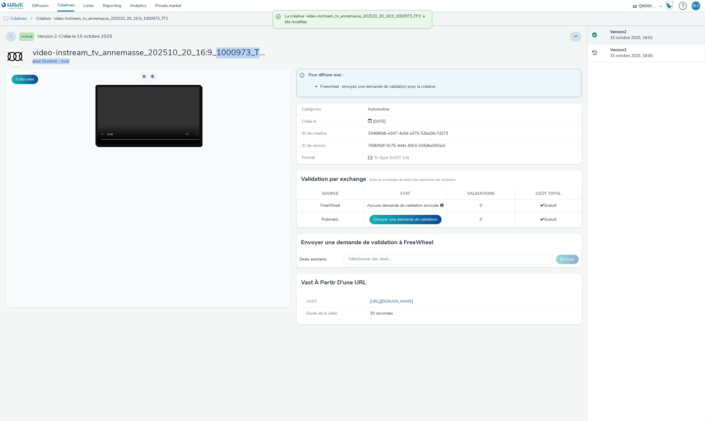
drag, startPoint x: 215, startPoint y: 54, endPoint x: 247, endPoint y: 59, distance: 32.4
click at [247, 59] on div "video-instream_tv_annemasse_202510_20_16:9_1000973_TF1 pour Ekstend - Audi" at bounding box center [149, 56] width 233 height 19
copy div "1000973_TF1 pour Ekstend - Audi"
click at [246, 53] on h1 "video-instream_tv_annemasse_202510_20_16:9_1000973_TF1" at bounding box center [149, 52] width 233 height 11
click at [249, 54] on h1 "video-instream_tv_annemasse_202510_20_16:9_1000973_TF1" at bounding box center [149, 52] width 233 height 11
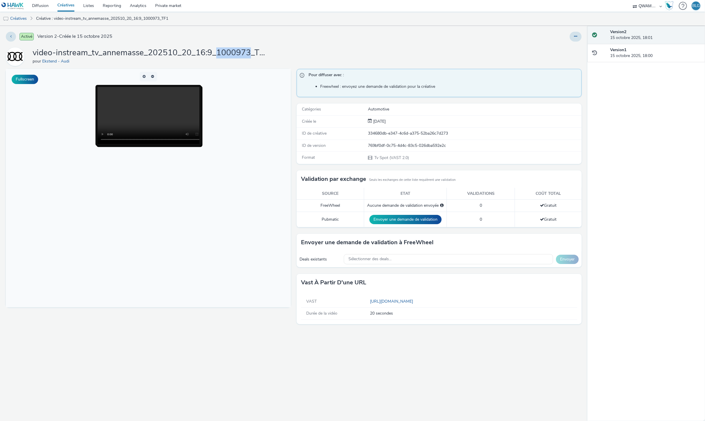
copy h1 "1000973"
click at [414, 254] on div "Deals existants Sélectionner des deals... Envoyer" at bounding box center [439, 259] width 285 height 16
click at [415, 258] on div "Sélectionner des deals..." at bounding box center [448, 259] width 209 height 10
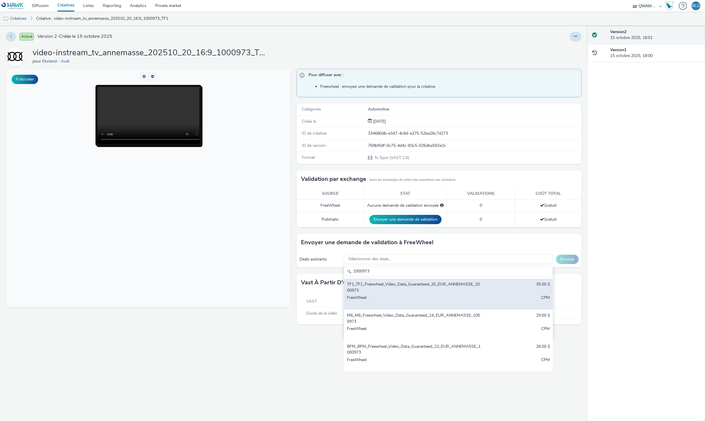
type input "1000973"
click at [407, 284] on div "TF1_TF1_Freewheel_Video_Data_Guaranteed_25_EUR_ANNEMASSE_1000973" at bounding box center [414, 288] width 134 height 12
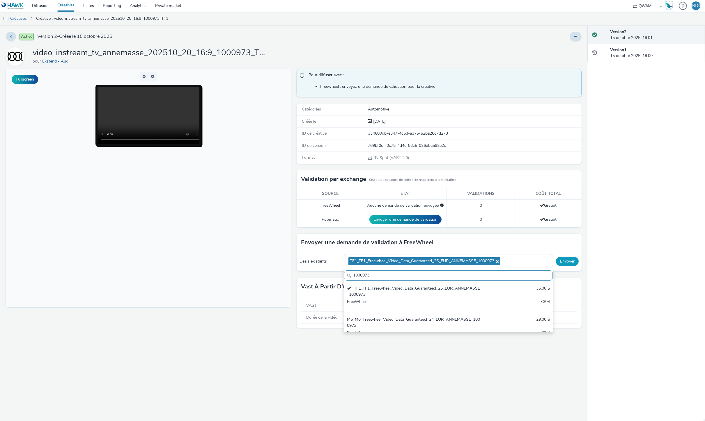
click at [574, 264] on button "Envoyer" at bounding box center [567, 261] width 23 height 9
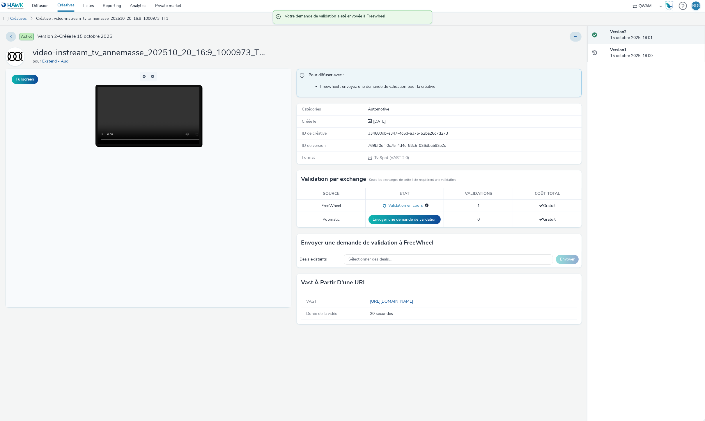
click at [66, 5] on link "Créatives" at bounding box center [66, 6] width 26 height 12
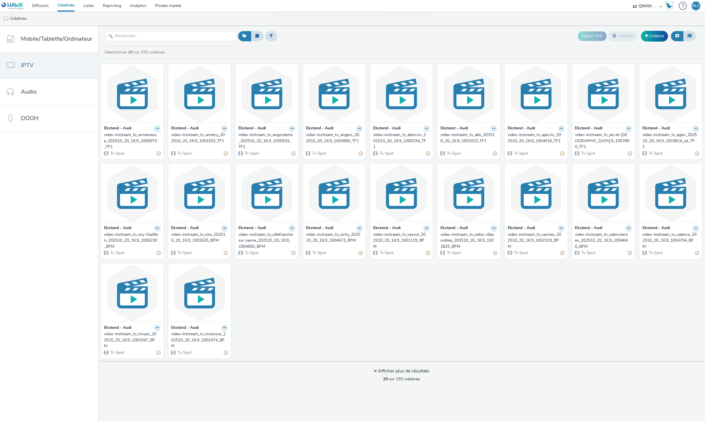
click at [156, 130] on icon at bounding box center [157, 128] width 3 height 3
click at [147, 150] on link "Dupliquer" at bounding box center [139, 151] width 44 height 12
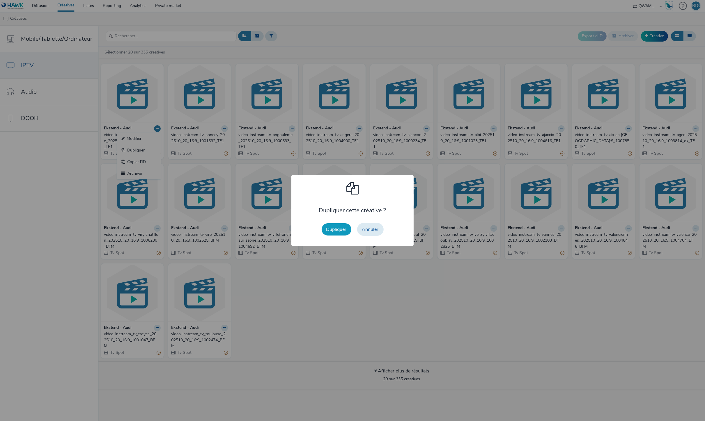
click at [340, 231] on button "Dupliquer" at bounding box center [337, 230] width 30 height 12
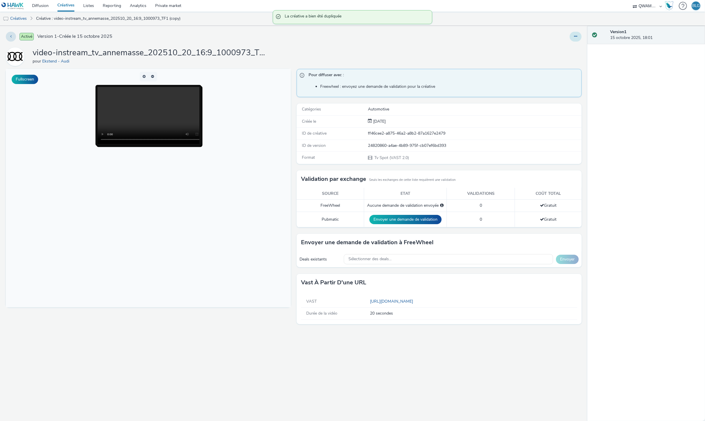
drag, startPoint x: 576, startPoint y: 38, endPoint x: 574, endPoint y: 42, distance: 4.6
click at [577, 38] on icon at bounding box center [575, 36] width 3 height 4
click at [570, 49] on link "Modifier" at bounding box center [560, 48] width 44 height 12
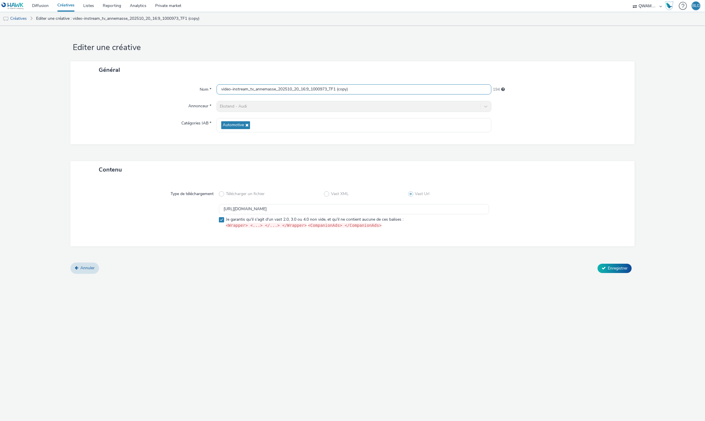
click at [265, 86] on input "video-instream_tv_annemasse_202510_20_16:9_1000973_TF1 (copy)" at bounding box center [354, 89] width 275 height 10
paste input "rles_202510_20_16:9_1000182_TF1"
type input "video-instream_tv_arles_202510_20_16:9_1000182_TF1"
click at [323, 208] on input "[URL][DOMAIN_NAME]" at bounding box center [354, 209] width 270 height 10
paste input "5"
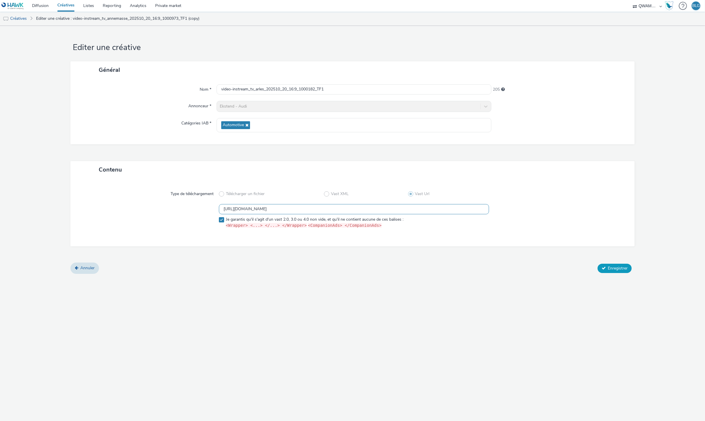
type input "[URL][DOMAIN_NAME]"
click at [615, 271] on button "Enregistrer" at bounding box center [614, 268] width 34 height 9
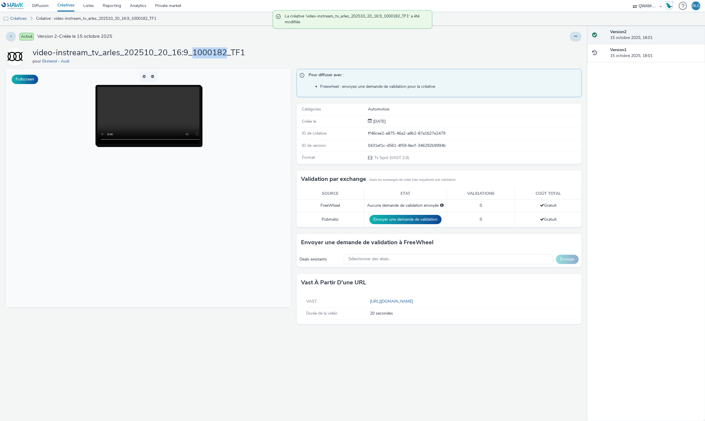
drag, startPoint x: 190, startPoint y: 54, endPoint x: 225, endPoint y: 57, distance: 34.4
click at [225, 57] on h1 "video-instream_tv_arles_202510_20_16:9_1000182_TF1" at bounding box center [139, 52] width 212 height 11
copy h1 "1000182"
click at [430, 260] on div "Sélectionner des deals..." at bounding box center [448, 259] width 209 height 10
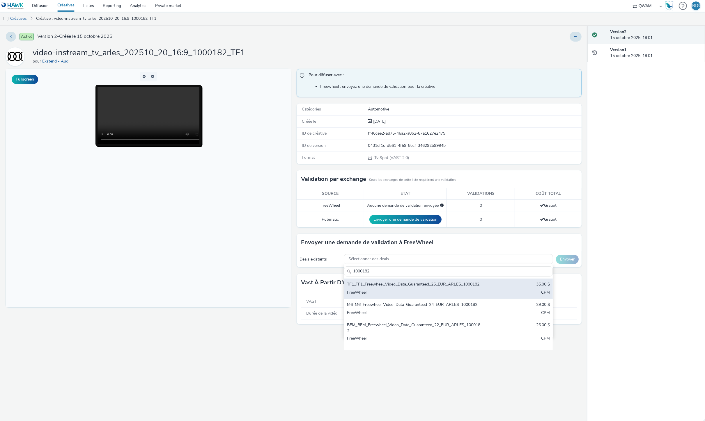
type input "1000182"
click at [414, 284] on div "TF1_TF1_Freewheel_Video_Data_Guaranteed_25_EUR_ARLES_1000182" at bounding box center [414, 285] width 134 height 7
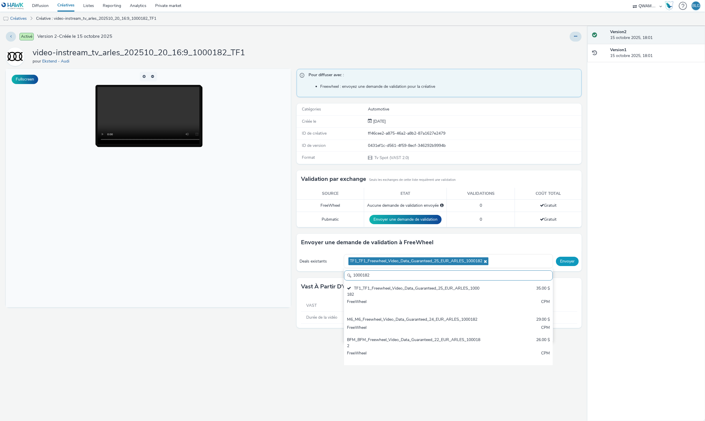
click at [575, 263] on button "Envoyer" at bounding box center [567, 261] width 23 height 9
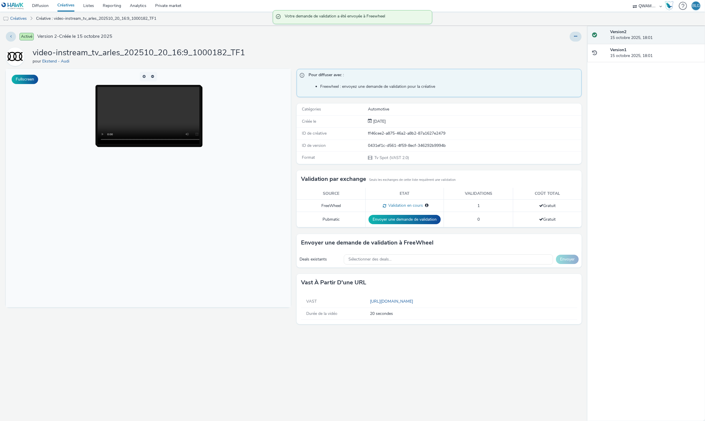
click at [60, 8] on link "Créatives" at bounding box center [66, 6] width 26 height 12
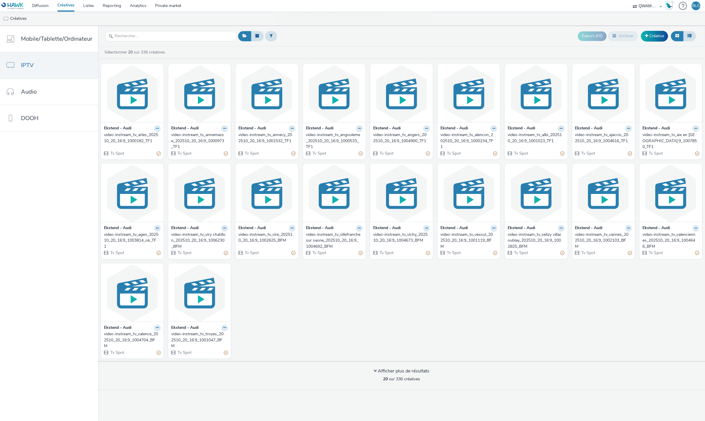
click at [156, 130] on icon at bounding box center [157, 128] width 3 height 3
click at [149, 150] on link "Dupliquer" at bounding box center [139, 151] width 44 height 12
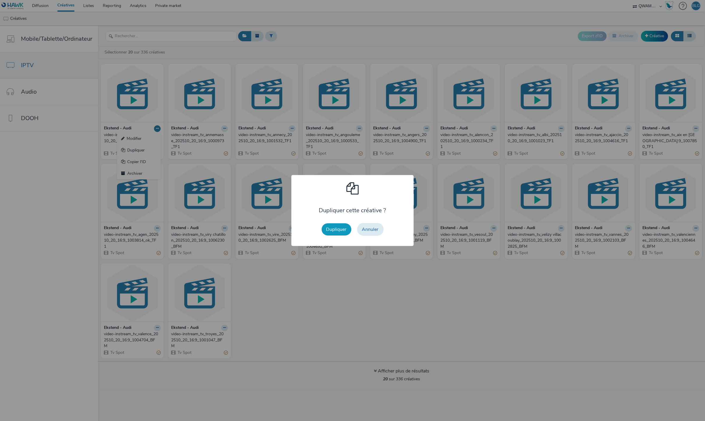
click at [341, 228] on button "Dupliquer" at bounding box center [337, 230] width 30 height 12
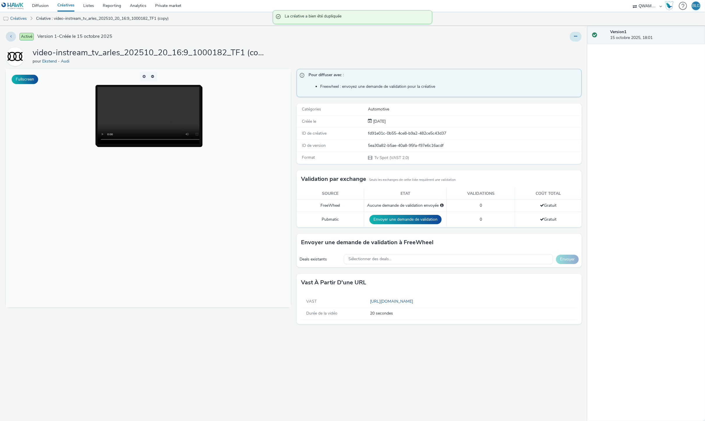
click at [575, 40] on button at bounding box center [576, 37] width 12 height 10
click at [574, 45] on link "Modifier" at bounding box center [560, 48] width 44 height 12
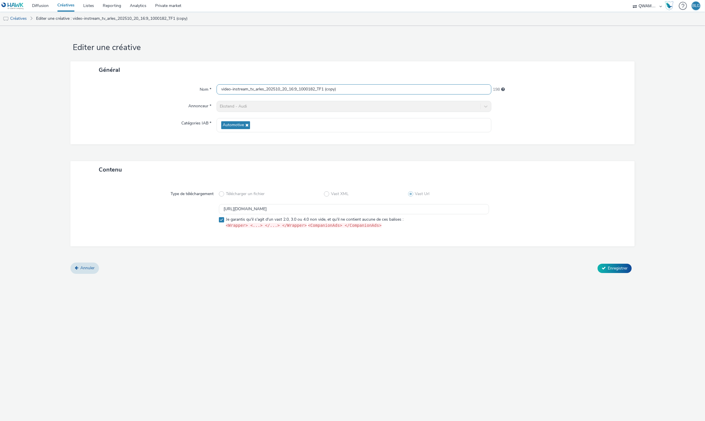
click at [234, 89] on input "video-instream_tv_arles_202510_20_16:9_1000182_TF1 (copy)" at bounding box center [354, 89] width 275 height 10
paste input "ubagne_202510_20_16:9_1000877_TF1"
type input "video-instream_tv_aubagne_202510_20_16:9_1000877_TF1"
click at [368, 207] on input "[URL][DOMAIN_NAME]" at bounding box center [354, 209] width 270 height 10
paste input "6"
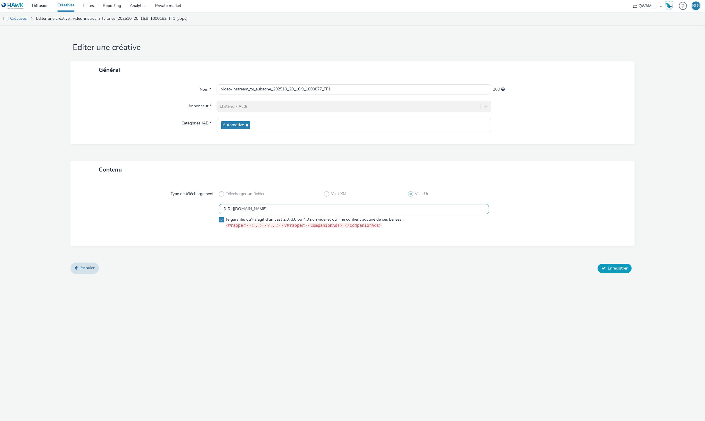
type input "[URL][DOMAIN_NAME]"
click at [607, 267] on button "Enregistrer" at bounding box center [614, 268] width 34 height 9
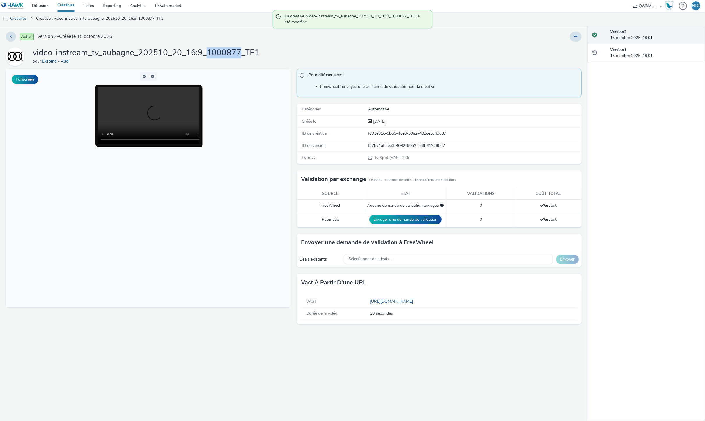
drag, startPoint x: 207, startPoint y: 51, endPoint x: 239, endPoint y: 56, distance: 31.5
click at [239, 56] on h1 "video-instream_tv_aubagne_202510_20_16:9_1000877_TF1" at bounding box center [146, 52] width 227 height 11
click at [399, 259] on div "Sélectionner des deals..." at bounding box center [448, 259] width 209 height 10
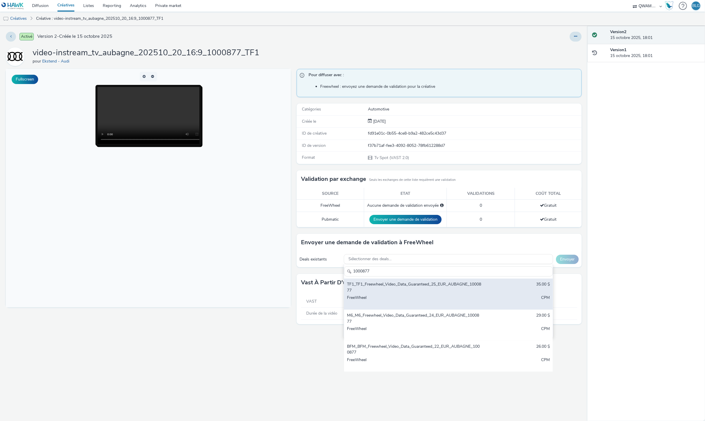
type input "1000877"
click at [391, 284] on div "TF1_TF1_Freewheel_Video_Data_Guaranteed_25_EUR_AUBAGNE_1000877" at bounding box center [414, 288] width 134 height 12
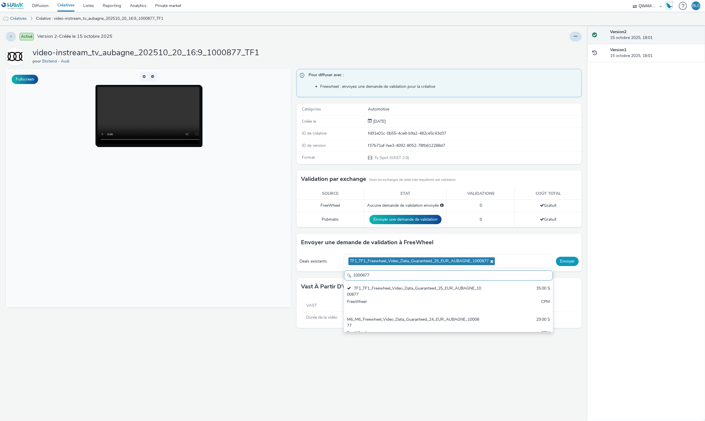
click at [562, 261] on button "Envoyer" at bounding box center [567, 261] width 23 height 9
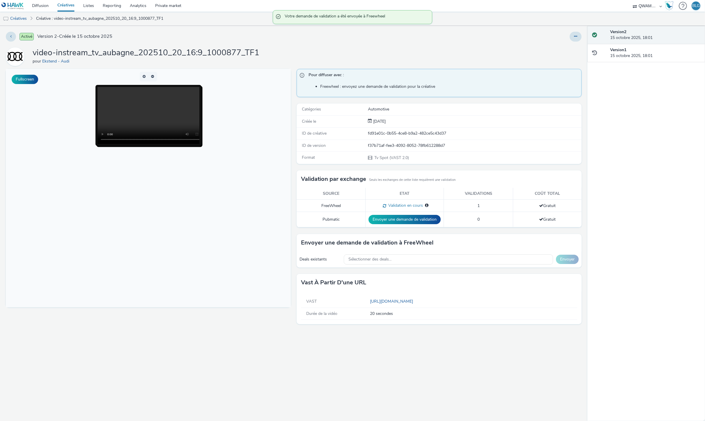
click at [69, 4] on link "Créatives" at bounding box center [66, 6] width 26 height 12
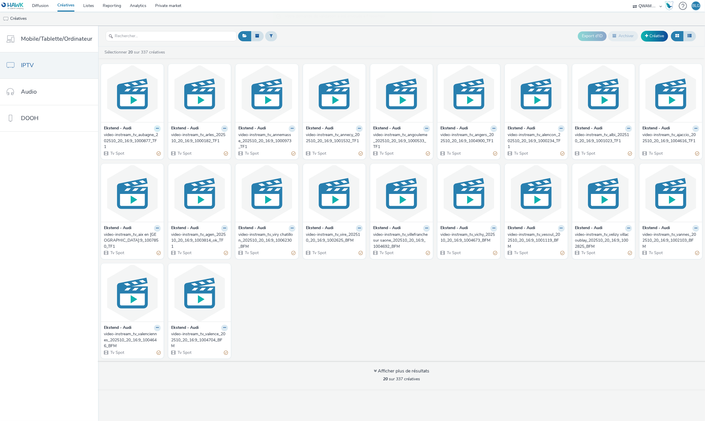
click at [156, 130] on icon at bounding box center [157, 128] width 3 height 3
click at [148, 152] on link "Dupliquer" at bounding box center [139, 151] width 44 height 12
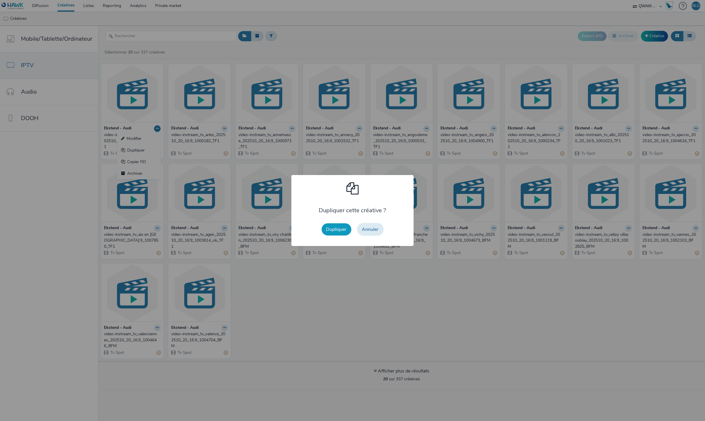
click at [341, 232] on button "Dupliquer" at bounding box center [337, 230] width 30 height 12
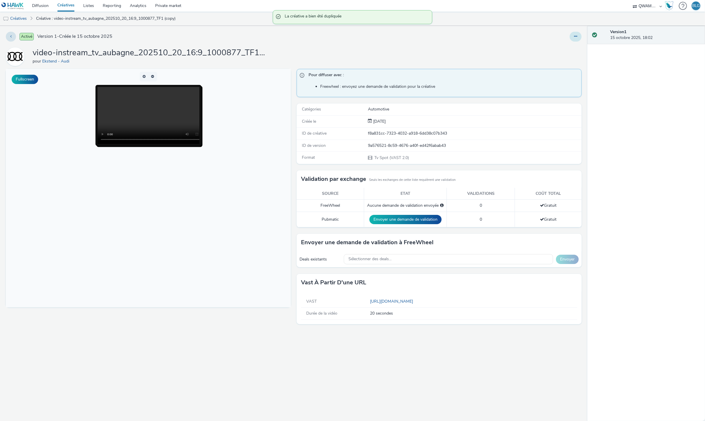
click at [577, 38] on icon at bounding box center [575, 36] width 3 height 4
click at [565, 50] on link "Modifier" at bounding box center [560, 48] width 44 height 12
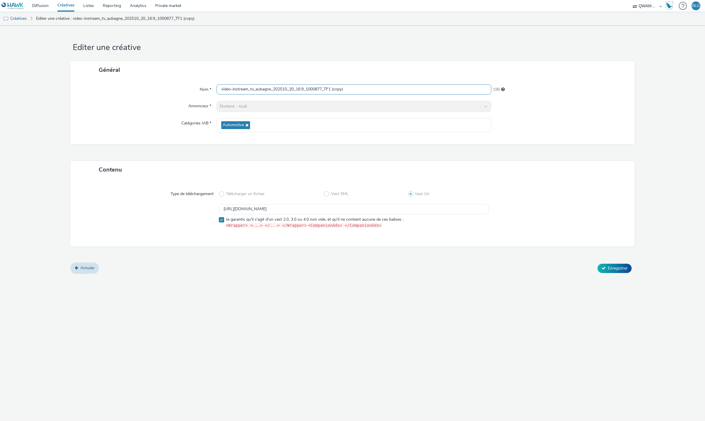
click at [260, 91] on input "video-instream_tv_aubagne_202510_20_16:9_1000877_TF1 (copy)" at bounding box center [354, 89] width 275 height 10
paste input "xerre_202510_20_16:9_1002932_TF1"
type input "video-instream_tv_auxerre_202510_20_16:9_1002932_TF1"
click at [335, 211] on input "[URL][DOMAIN_NAME]" at bounding box center [354, 209] width 270 height 10
paste input "7"
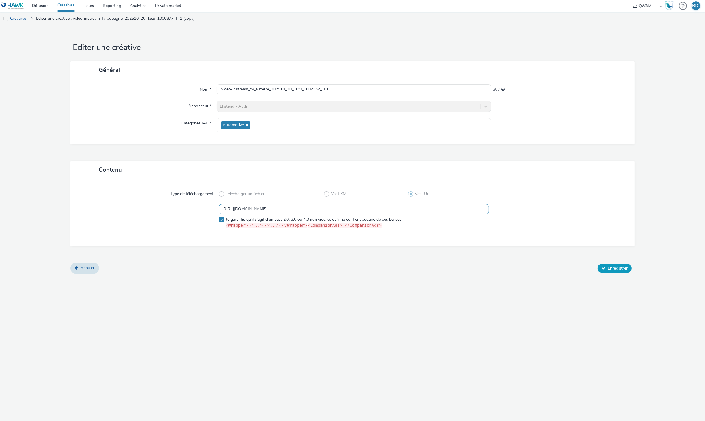
type input "[URL][DOMAIN_NAME]"
click at [630, 271] on button "Enregistrer" at bounding box center [614, 268] width 34 height 9
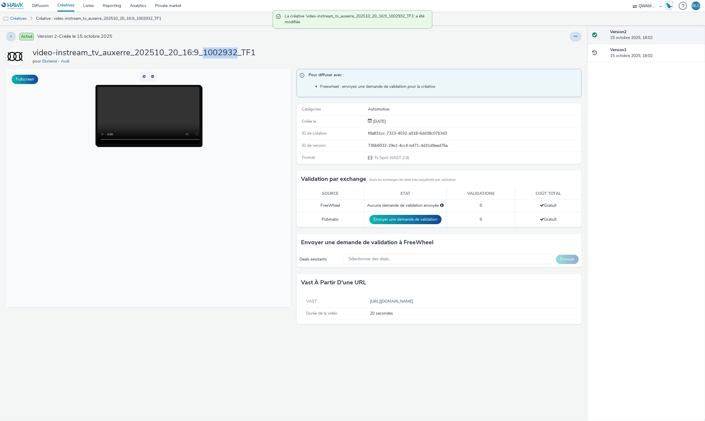
drag, startPoint x: 200, startPoint y: 54, endPoint x: 234, endPoint y: 54, distance: 33.5
click at [234, 54] on h1 "video-instream_tv_auxerre_202510_20_16:9_1002932_TF1" at bounding box center [144, 52] width 223 height 11
click at [385, 262] on div "Sélectionner des deals..." at bounding box center [448, 259] width 209 height 10
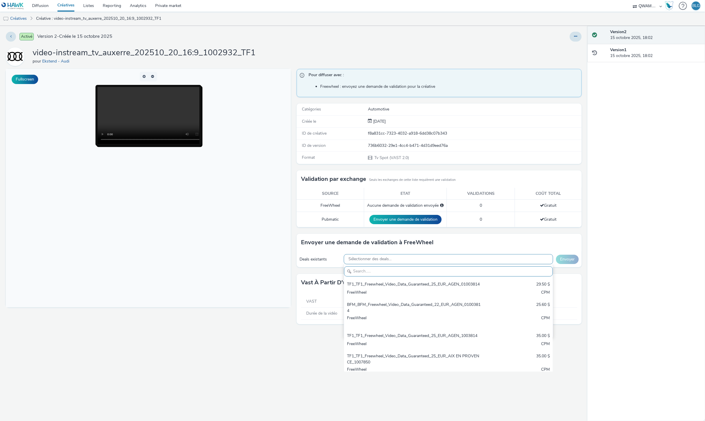
paste input "1002932"
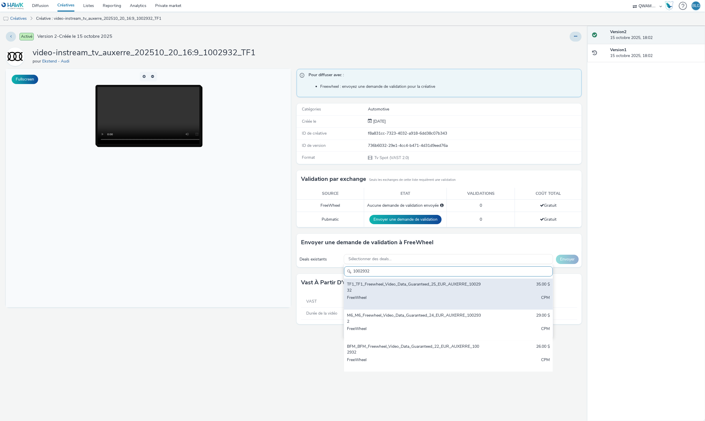
type input "1002932"
click at [383, 287] on div "TF1_TF1_Freewheel_Video_Data_Guaranteed_25_EUR_AUXERRE_1002932" at bounding box center [414, 288] width 134 height 12
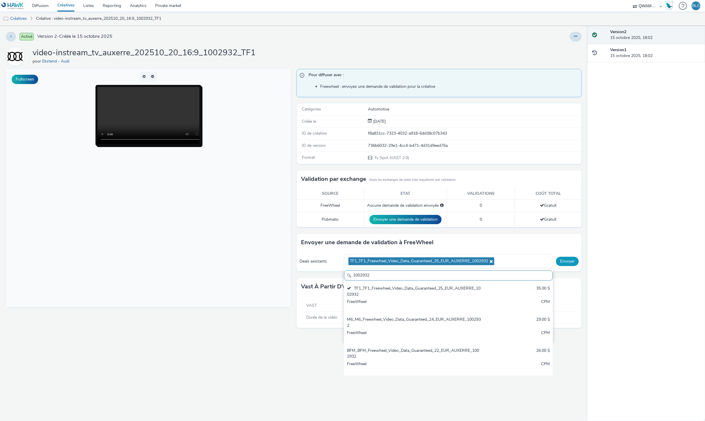
click at [566, 262] on button "Envoyer" at bounding box center [567, 261] width 23 height 9
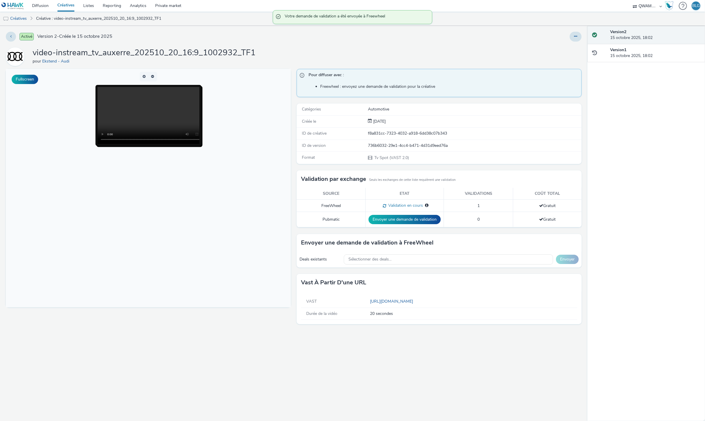
click at [69, 6] on link "Créatives" at bounding box center [66, 6] width 26 height 12
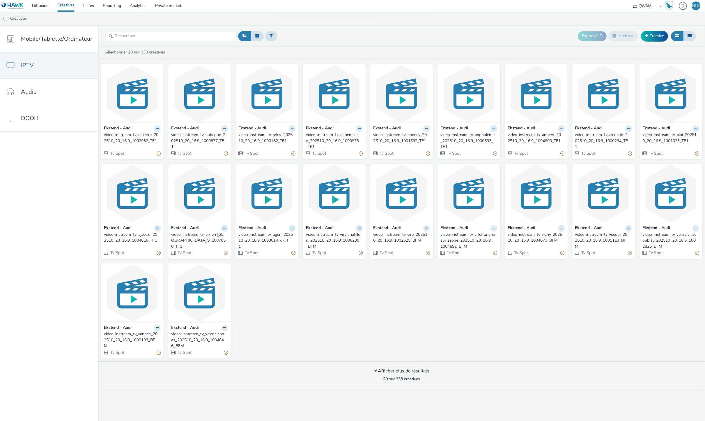
click at [156, 128] on icon at bounding box center [157, 128] width 3 height 3
click at [146, 150] on link "Dupliquer" at bounding box center [139, 151] width 44 height 12
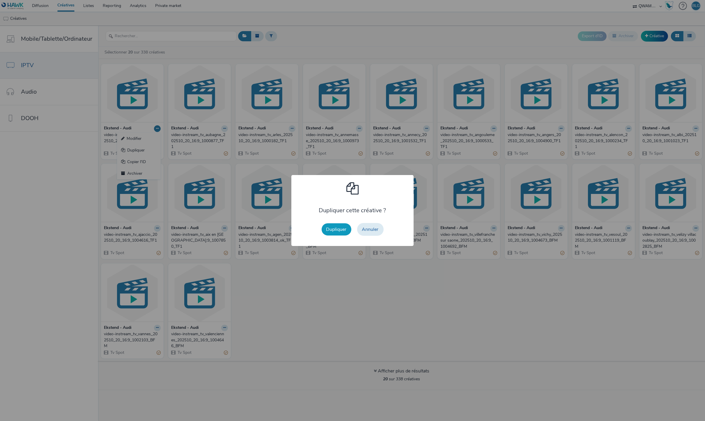
click at [336, 233] on button "Dupliquer" at bounding box center [337, 230] width 30 height 12
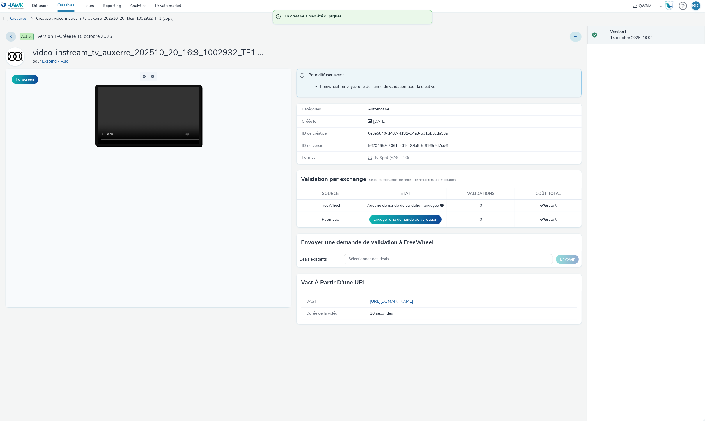
click at [578, 36] on button at bounding box center [576, 37] width 12 height 10
click at [571, 47] on link "Modifier" at bounding box center [560, 48] width 44 height 12
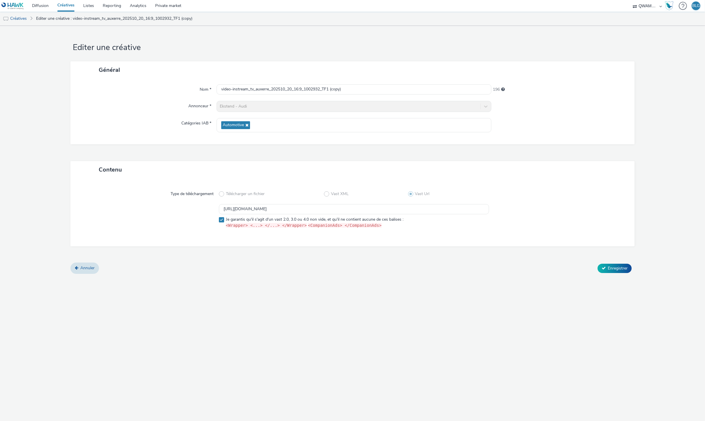
click at [294, 98] on div "Nom * video-instream_tv_auxerre_202510_20_16:9_1002932_TF1 (copy) 196 Annonceur…" at bounding box center [352, 112] width 564 height 66
click at [294, 88] on input "video-instream_tv_auxerre_202510_20_16:9_1002932_TF1 (copy)" at bounding box center [354, 89] width 275 height 10
paste input "vignon_202510_20_16:9_1002929_TF1"
type input "video-instream_tv_avignon_202510_20_16:9_1002929_TF1"
click at [308, 208] on input "[URL][DOMAIN_NAME]" at bounding box center [354, 209] width 270 height 10
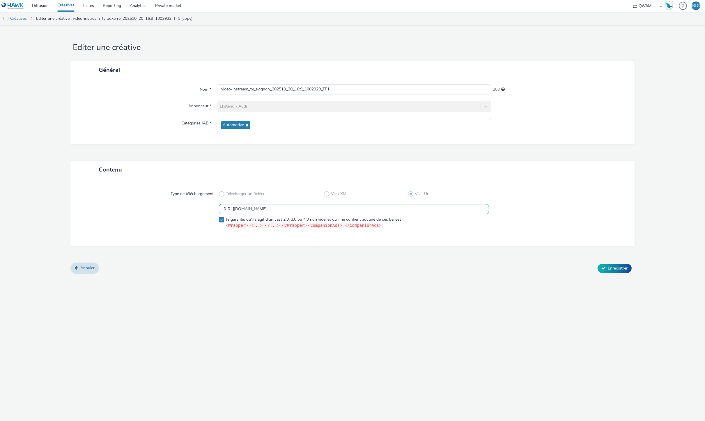
paste input "8"
type input "[URL][DOMAIN_NAME]"
click at [608, 267] on span "Enregistrer" at bounding box center [618, 269] width 20 height 6
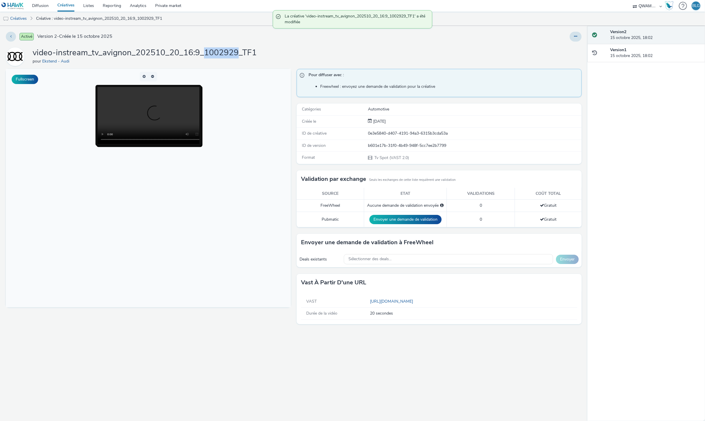
drag, startPoint x: 204, startPoint y: 54, endPoint x: 236, endPoint y: 54, distance: 31.4
click at [236, 54] on h1 "video-instream_tv_avignon_202510_20_16:9_1002929_TF1" at bounding box center [145, 52] width 224 height 11
click at [375, 257] on span "Sélectionner des deals..." at bounding box center [369, 259] width 43 height 5
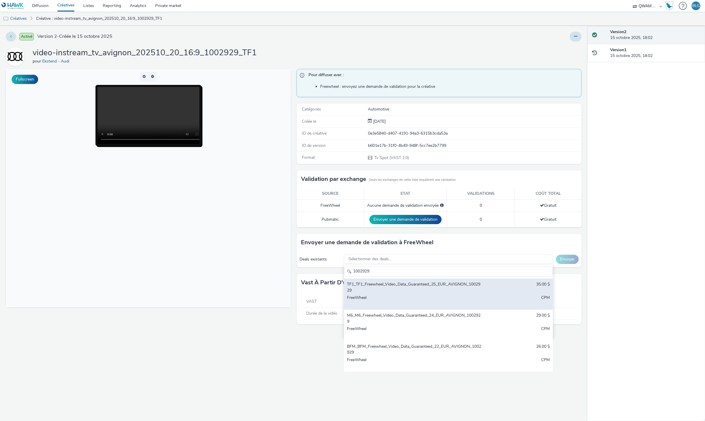
type input "1002929"
click at [386, 285] on div "TF1_TF1_Freewheel_Video_Data_Guaranteed_25_EUR_AVIGNON_1002929" at bounding box center [414, 288] width 134 height 12
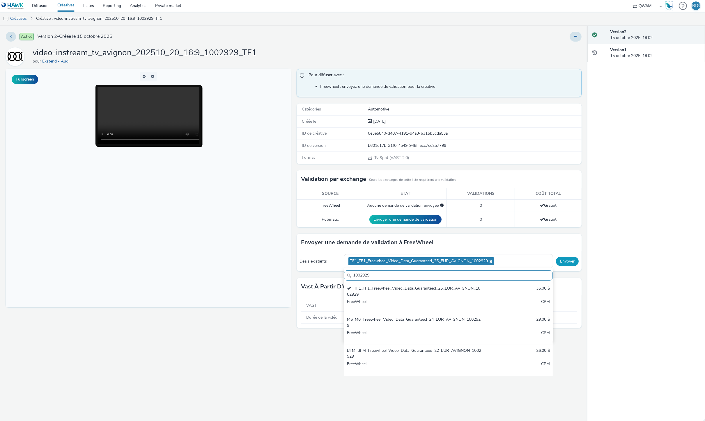
click at [568, 260] on button "Envoyer" at bounding box center [567, 261] width 23 height 9
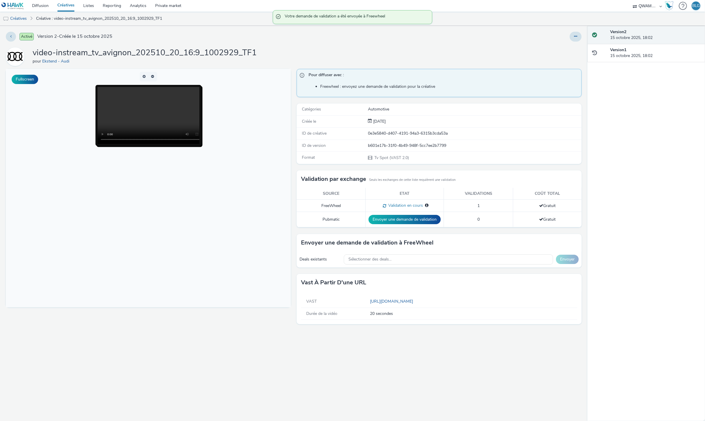
click at [67, 5] on link "Créatives" at bounding box center [66, 6] width 26 height 12
